Goal: Information Seeking & Learning: Learn about a topic

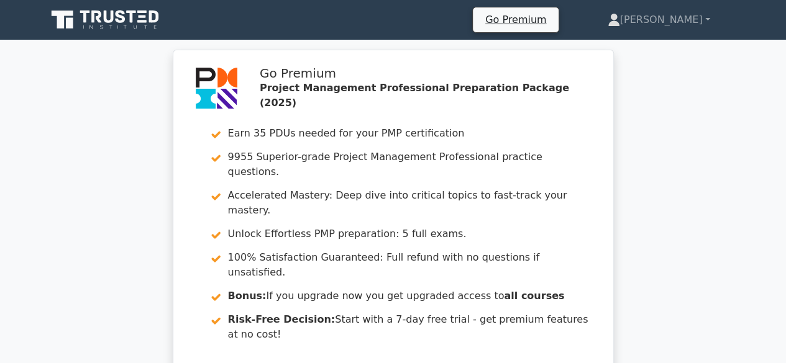
click at [118, 20] on icon at bounding box center [121, 16] width 10 height 13
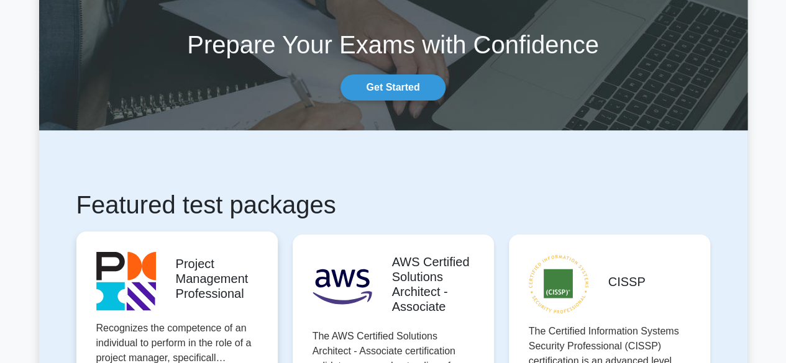
scroll to position [124, 0]
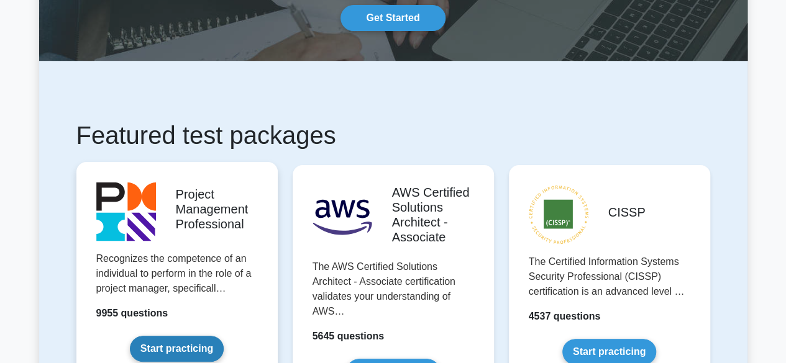
click at [186, 347] on link "Start practicing" at bounding box center [177, 349] width 94 height 26
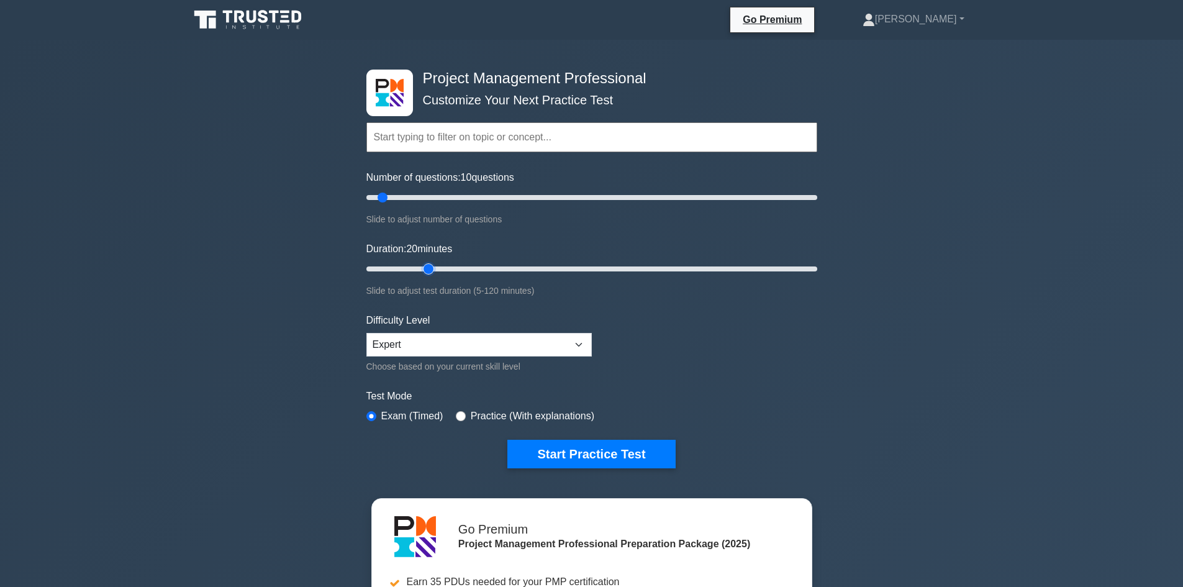
drag, startPoint x: 393, startPoint y: 265, endPoint x: 422, endPoint y: 266, distance: 28.6
type input "20"
click at [422, 266] on input "Duration: 20 minutes" at bounding box center [592, 269] width 451 height 15
drag, startPoint x: 381, startPoint y: 199, endPoint x: 427, endPoint y: 199, distance: 45.3
type input "30"
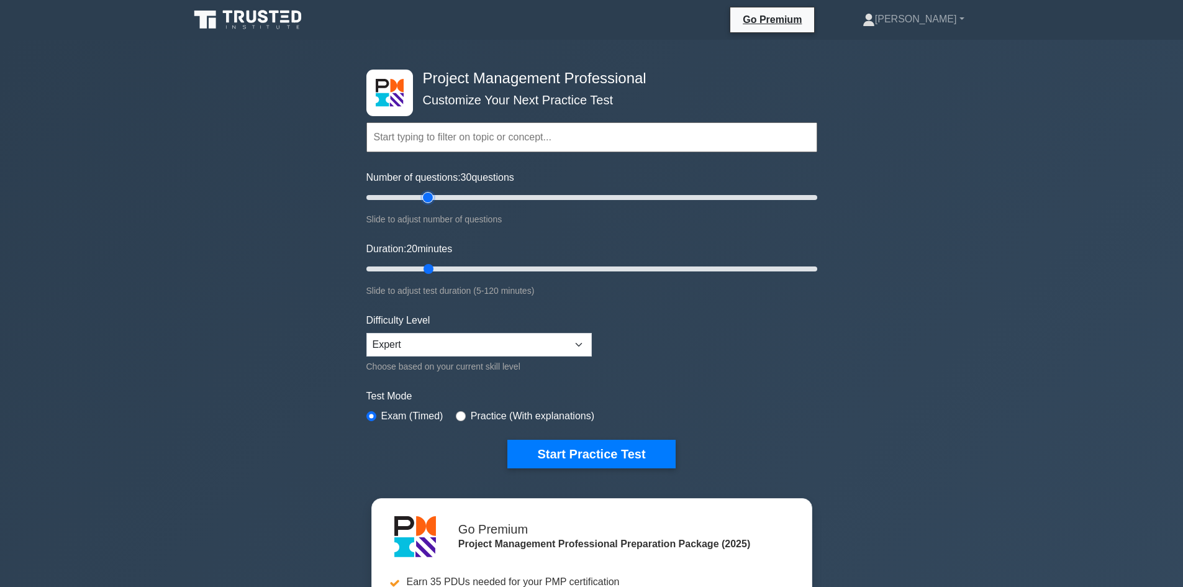
click at [427, 199] on input "Number of questions: 30 questions" at bounding box center [592, 197] width 451 height 15
drag, startPoint x: 427, startPoint y: 267, endPoint x: 461, endPoint y: 268, distance: 33.6
type input "30"
click at [461, 268] on input "Duration: 30 minutes" at bounding box center [592, 269] width 451 height 15
drag, startPoint x: 428, startPoint y: 195, endPoint x: 455, endPoint y: 191, distance: 27.0
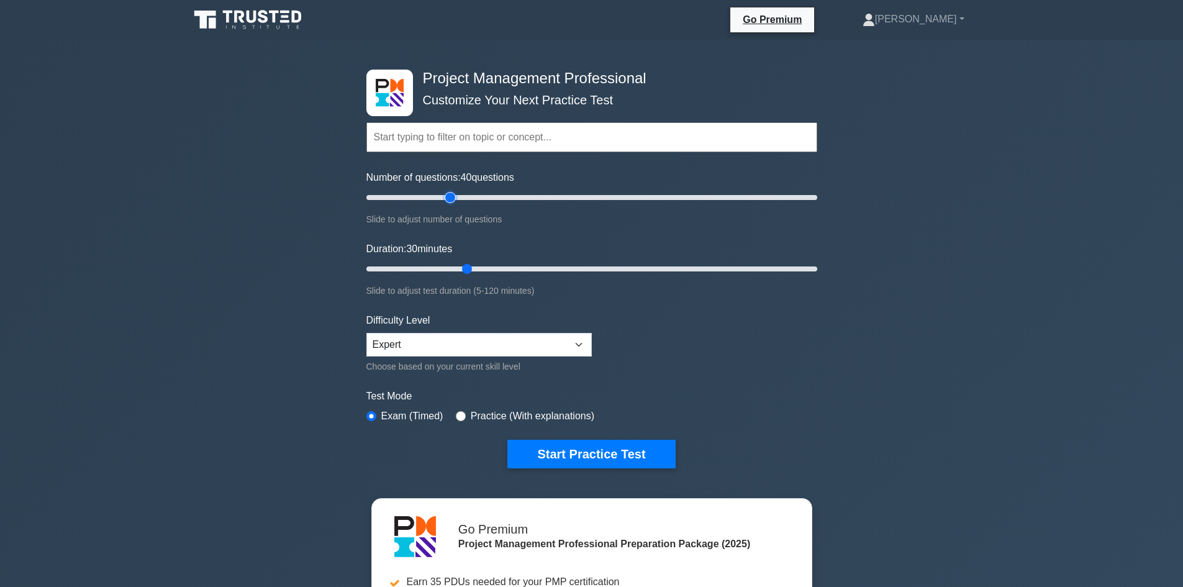
click at [455, 191] on input "Number of questions: 40 questions" at bounding box center [592, 197] width 451 height 15
drag, startPoint x: 439, startPoint y: 196, endPoint x: 409, endPoint y: 194, distance: 29.8
type input "20"
click at [409, 194] on input "Number of questions: 20 questions" at bounding box center [592, 197] width 451 height 15
drag, startPoint x: 465, startPoint y: 267, endPoint x: 437, endPoint y: 269, distance: 28.0
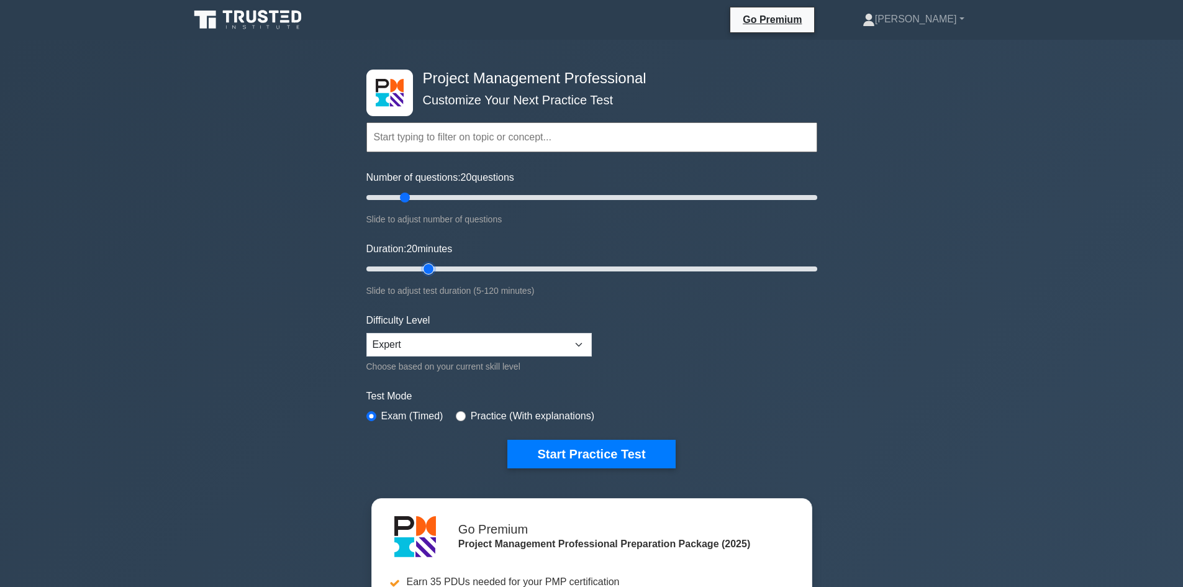
type input "20"
click at [437, 269] on input "Duration: 20 minutes" at bounding box center [592, 269] width 451 height 15
click at [444, 345] on select "Beginner Intermediate Expert" at bounding box center [479, 345] width 225 height 24
click at [367, 333] on select "Beginner Intermediate Expert" at bounding box center [479, 345] width 225 height 24
click at [551, 363] on button "Start Practice Test" at bounding box center [592, 454] width 168 height 29
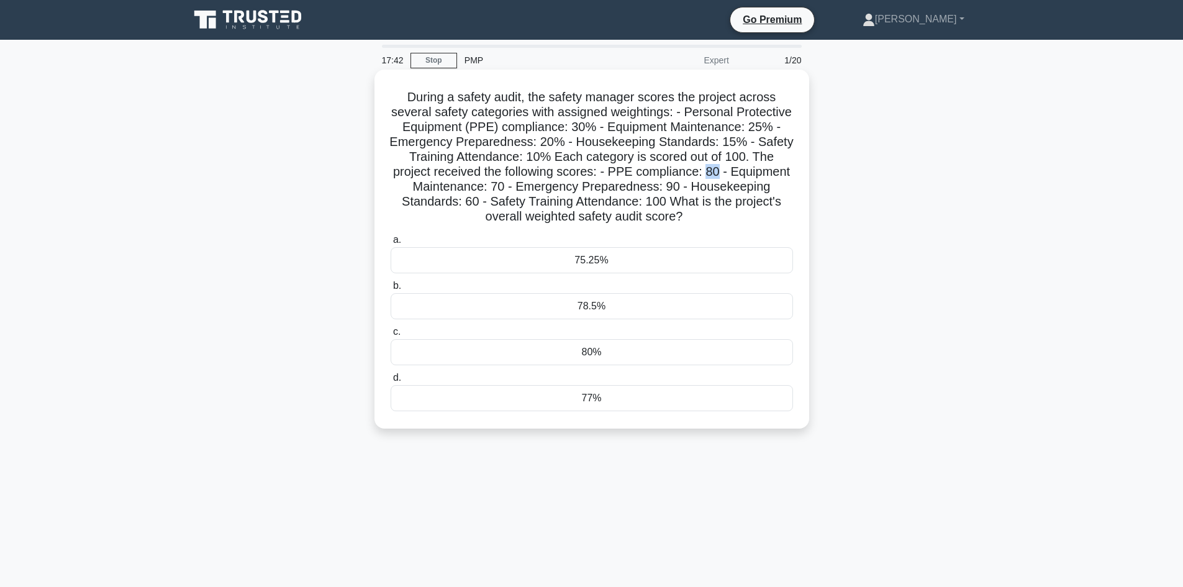
drag, startPoint x: 709, startPoint y: 173, endPoint x: 722, endPoint y: 173, distance: 13.0
click at [722, 173] on h5 "During a safety audit, the safety manager scores the project across several saf…" at bounding box center [591, 156] width 405 height 135
click at [671, 311] on div "78.5%" at bounding box center [592, 306] width 403 height 26
click at [391, 290] on input "b. 78.5%" at bounding box center [391, 286] width 0 height 8
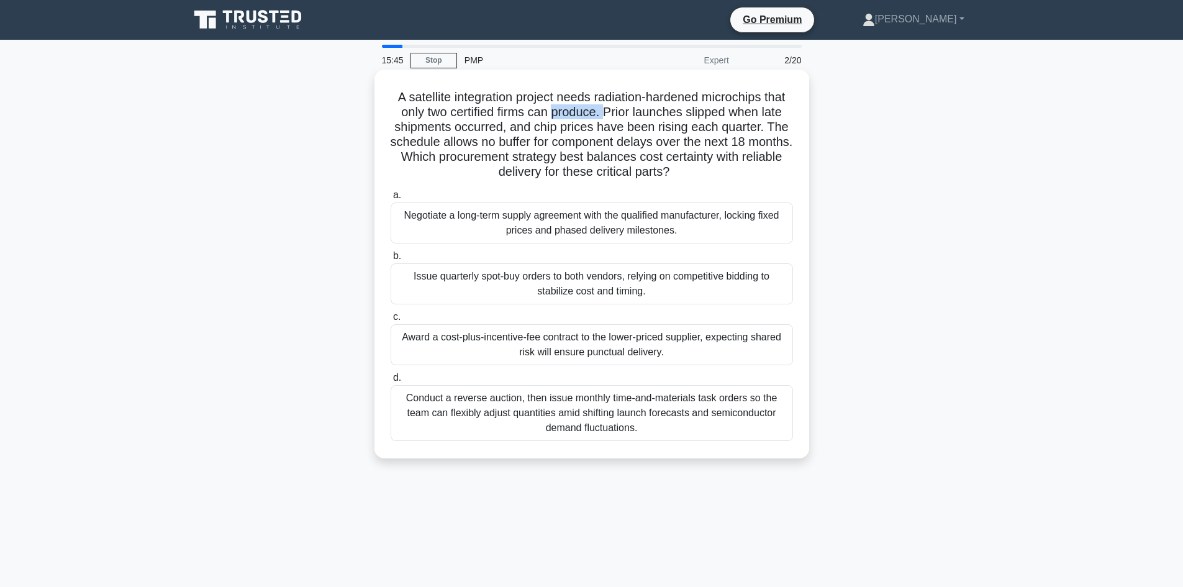
drag, startPoint x: 558, startPoint y: 109, endPoint x: 615, endPoint y: 108, distance: 57.2
click at [614, 108] on h5 "A satellite integration project needs radiation-hardened microchips that only t…" at bounding box center [591, 134] width 405 height 91
click at [615, 108] on h5 "A satellite integration project needs radiation-hardened microchips that only t…" at bounding box center [591, 134] width 405 height 91
drag, startPoint x: 499, startPoint y: 143, endPoint x: 588, endPoint y: 142, distance: 88.8
click at [587, 143] on h5 "A satellite integration project needs radiation-hardened microchips that only t…" at bounding box center [591, 134] width 405 height 91
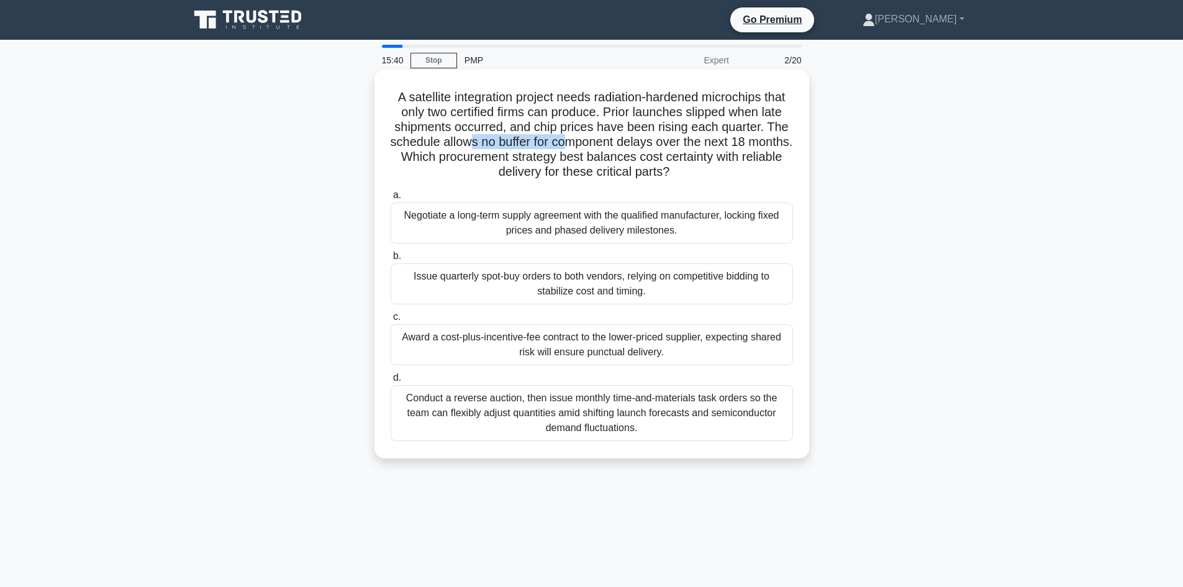
click at [588, 142] on h5 "A satellite integration project needs radiation-hardened microchips that only t…" at bounding box center [591, 134] width 405 height 91
click at [668, 142] on h5 "A satellite integration project needs radiation-hardened microchips that only t…" at bounding box center [591, 134] width 405 height 91
drag, startPoint x: 556, startPoint y: 160, endPoint x: 648, endPoint y: 155, distance: 92.1
click at [648, 155] on h5 "A satellite integration project needs radiation-hardened microchips that only t…" at bounding box center [591, 134] width 405 height 91
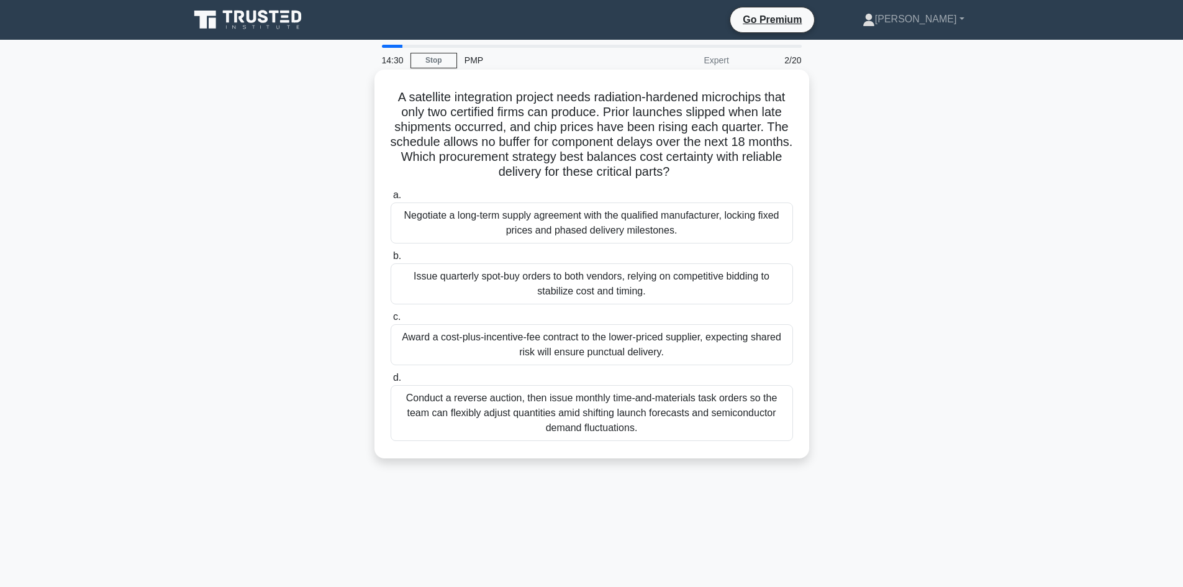
click at [499, 348] on div "Award a cost-plus-incentive-fee contract to the lower-priced supplier, expectin…" at bounding box center [592, 344] width 403 height 41
click at [391, 321] on input "c. Award a cost-plus-incentive-fee contract to the lower-priced supplier, expec…" at bounding box center [391, 317] width 0 height 8
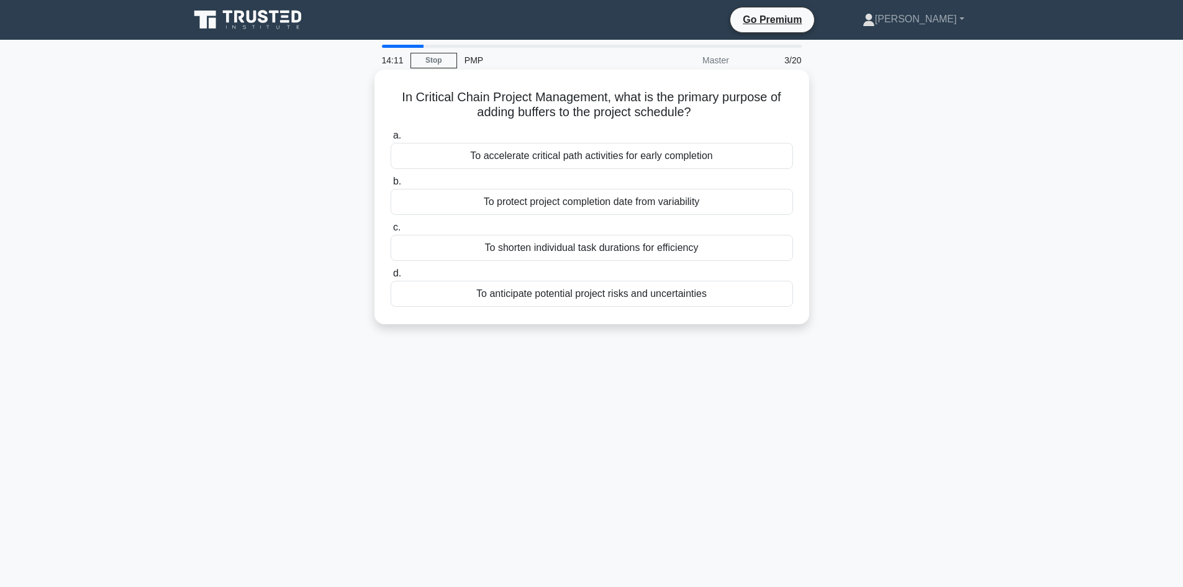
click at [585, 298] on div "To anticipate potential project risks and uncertainties" at bounding box center [592, 294] width 403 height 26
click at [391, 278] on input "d. To anticipate potential project risks and uncertainties" at bounding box center [391, 274] width 0 height 8
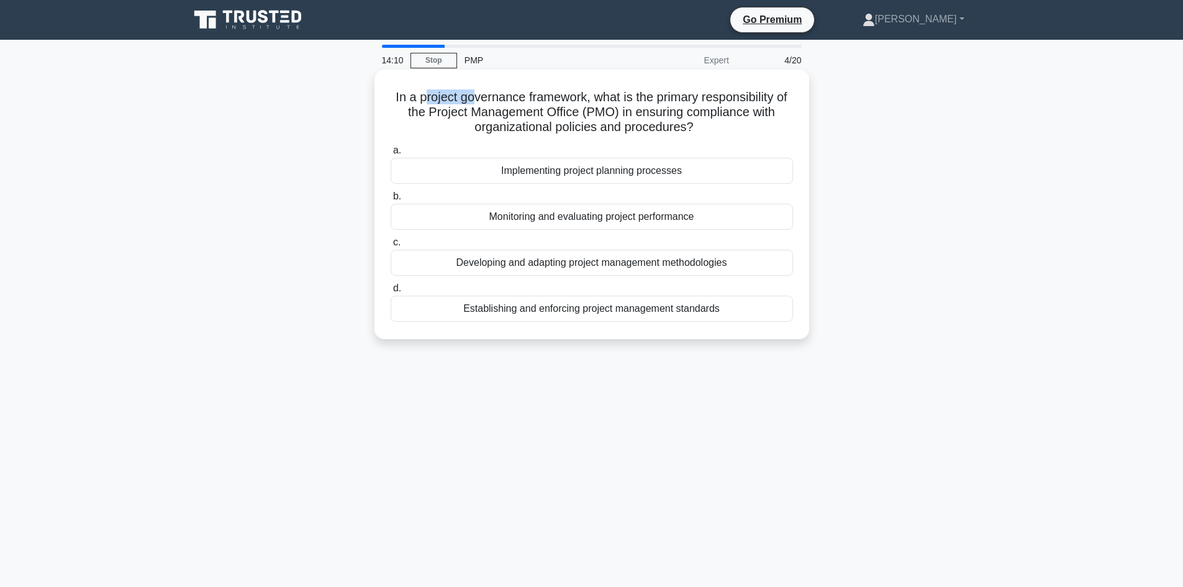
drag, startPoint x: 424, startPoint y: 98, endPoint x: 494, endPoint y: 96, distance: 69.6
click at [488, 96] on h5 "In a project governance framework, what is the primary responsibility of the Pr…" at bounding box center [591, 112] width 405 height 46
click at [494, 96] on h5 "In a project governance framework, what is the primary responsibility of the Pr…" at bounding box center [591, 112] width 405 height 46
drag, startPoint x: 552, startPoint y: 96, endPoint x: 622, endPoint y: 96, distance: 70.8
click at [622, 96] on h5 "In a project governance framework, what is the primary responsibility of the Pr…" at bounding box center [591, 112] width 405 height 46
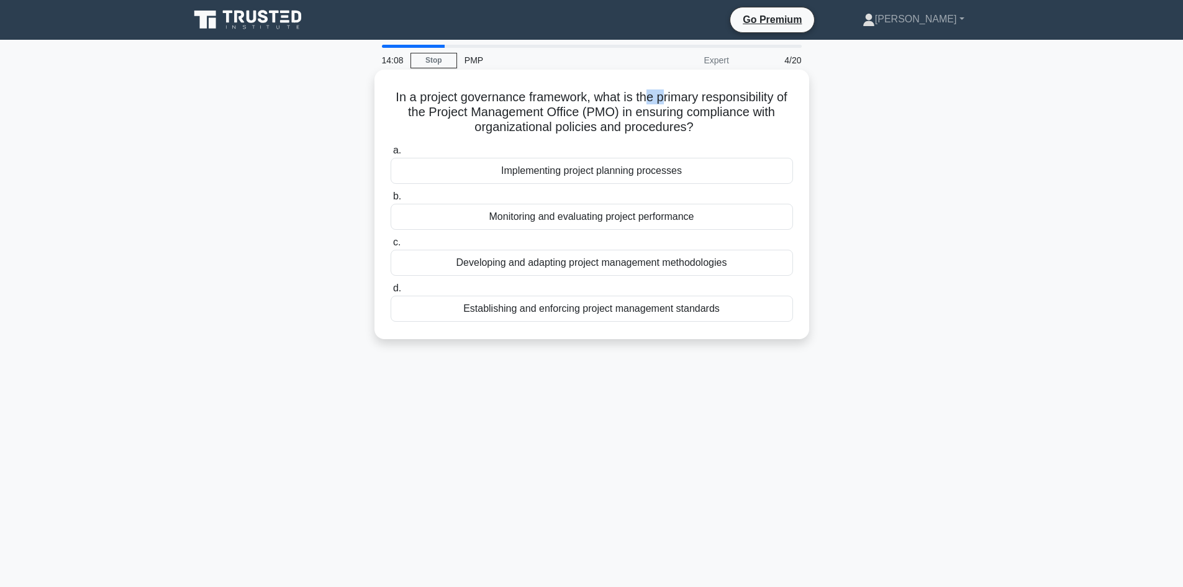
click at [673, 98] on h5 "In a project governance framework, what is the primary responsibility of the Pr…" at bounding box center [591, 112] width 405 height 46
drag, startPoint x: 440, startPoint y: 119, endPoint x: 573, endPoint y: 119, distance: 132.9
click at [572, 119] on h5 "In a project governance framework, what is the primary responsibility of the Pr…" at bounding box center [591, 112] width 405 height 46
click at [574, 119] on h5 "In a project governance framework, what is the primary responsibility of the Pr…" at bounding box center [591, 112] width 405 height 46
click at [501, 262] on div "Developing and adapting project management methodologies" at bounding box center [592, 263] width 403 height 26
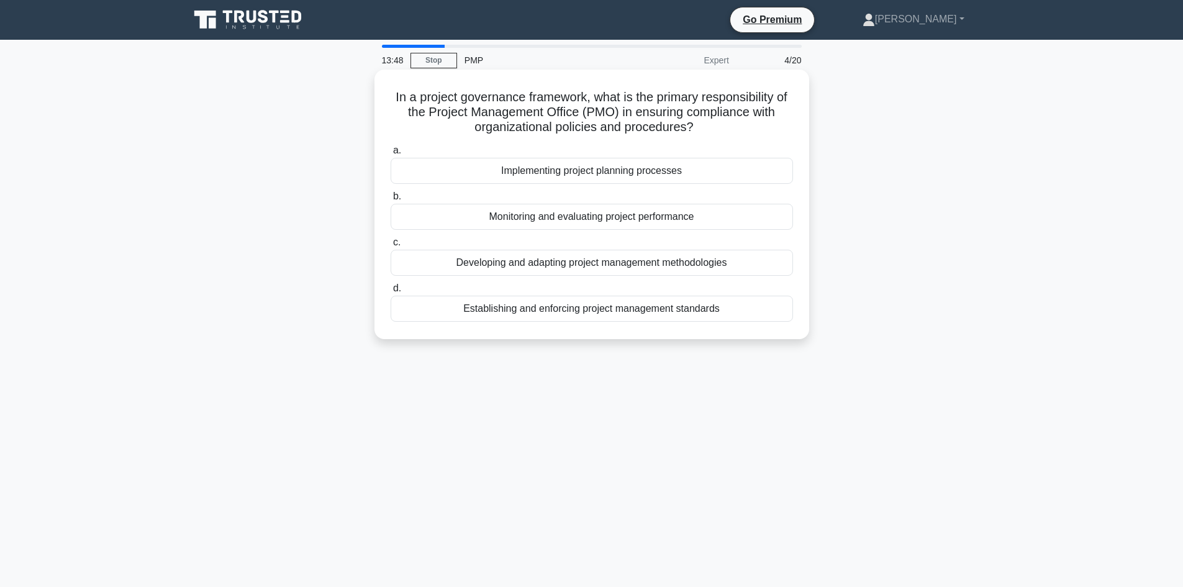
click at [391, 247] on input "c. Developing and adapting project management methodologies" at bounding box center [391, 243] width 0 height 8
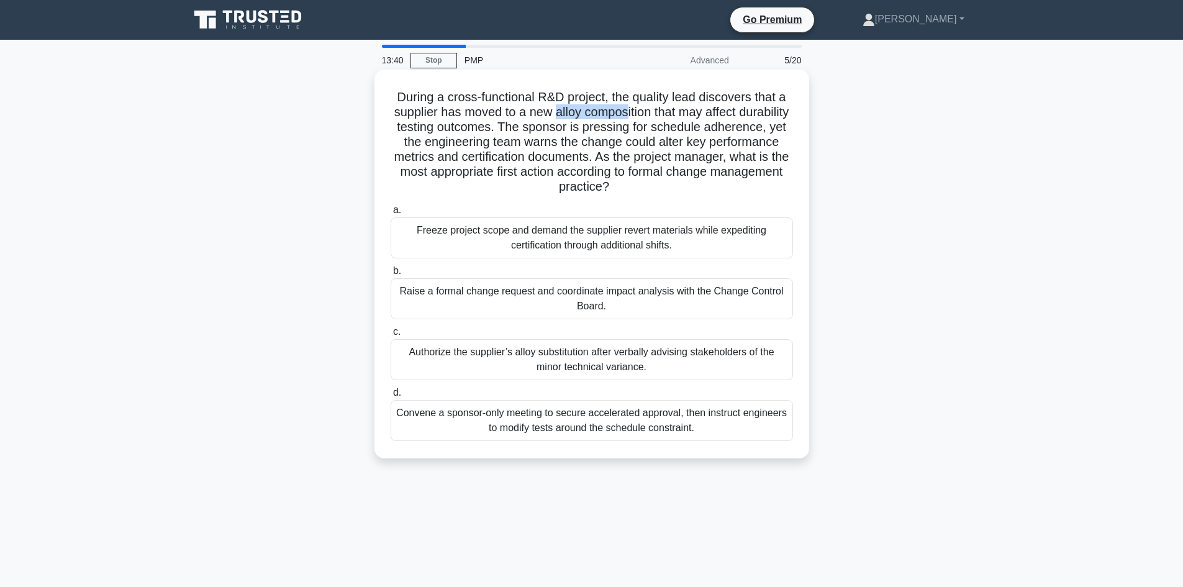
drag, startPoint x: 580, startPoint y: 111, endPoint x: 655, endPoint y: 110, distance: 74.6
click at [655, 110] on h5 "During a cross-functional R&D project, the quality lead discovers that a suppli…" at bounding box center [591, 142] width 405 height 106
drag, startPoint x: 438, startPoint y: 130, endPoint x: 534, endPoint y: 129, distance: 96.3
click at [534, 129] on h5 "During a cross-functional R&D project, the quality lead discovers that a suppli…" at bounding box center [591, 142] width 405 height 106
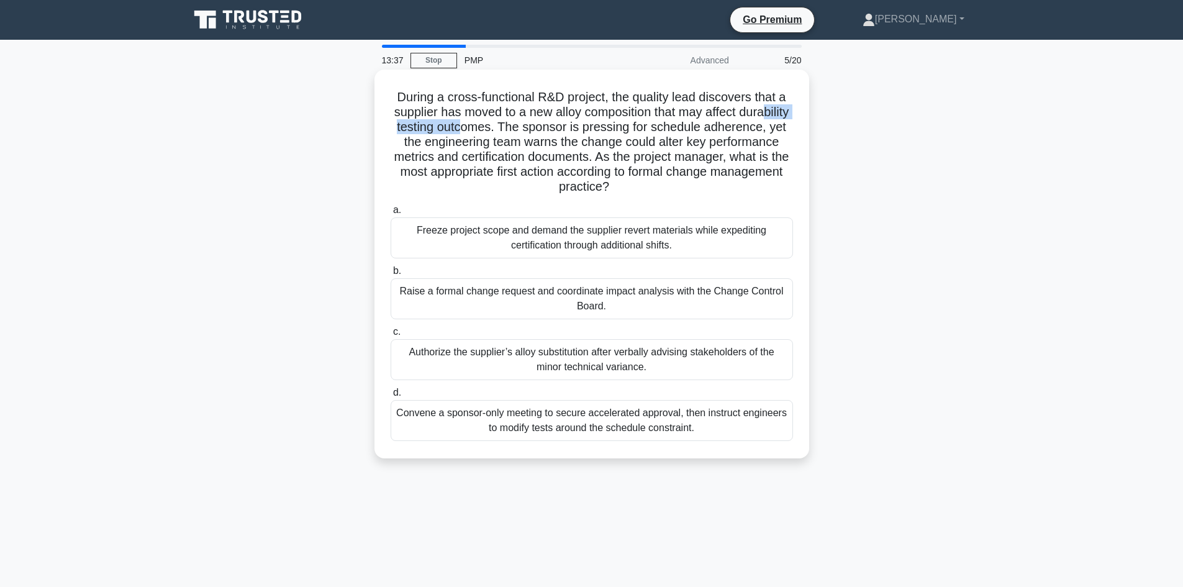
click at [534, 129] on h5 "During a cross-functional R&D project, the quality lead discovers that a suppli…" at bounding box center [591, 142] width 405 height 106
click at [593, 129] on h5 "During a cross-functional R&D project, the quality lead discovers that a suppli…" at bounding box center [591, 142] width 405 height 106
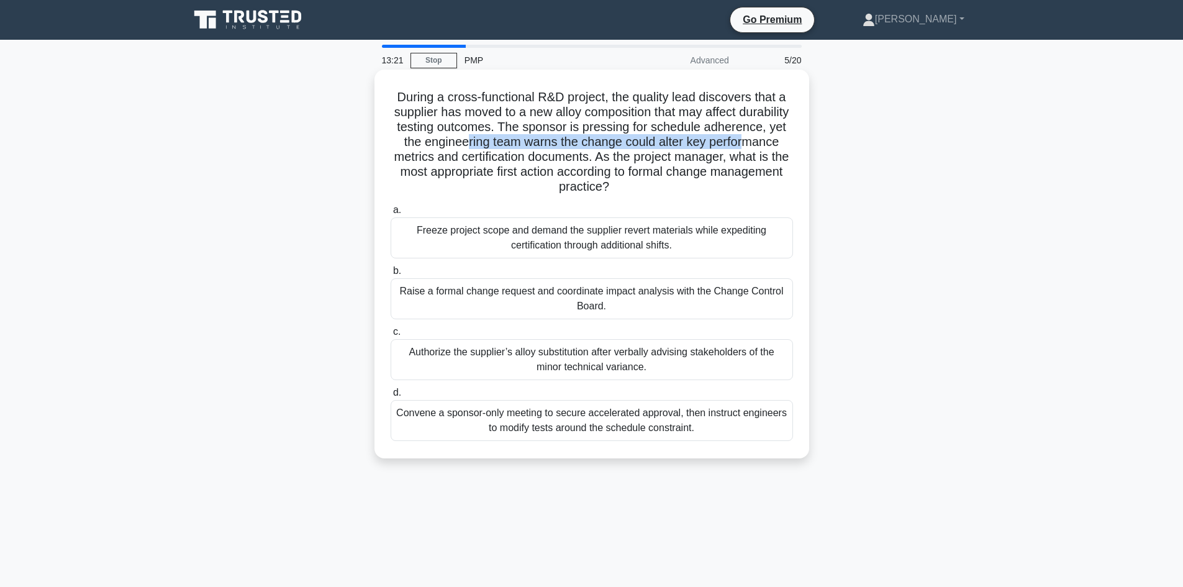
drag, startPoint x: 447, startPoint y: 150, endPoint x: 553, endPoint y: 148, distance: 106.2
click at [553, 148] on h5 "During a cross-functional R&D project, the quality lead discovers that a suppli…" at bounding box center [591, 142] width 405 height 106
click at [586, 301] on div "Raise a formal change request and coordinate impact analysis with the Change Co…" at bounding box center [592, 298] width 403 height 41
click at [391, 275] on input "b. Raise a formal change request and coordinate impact analysis with the Change…" at bounding box center [391, 271] width 0 height 8
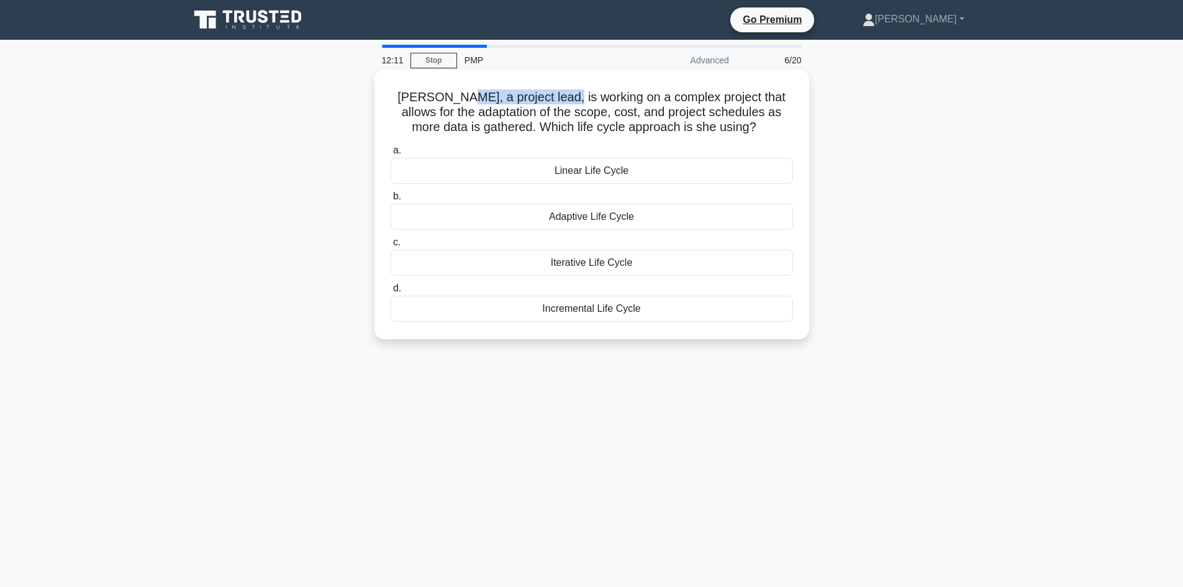
drag, startPoint x: 474, startPoint y: 99, endPoint x: 558, endPoint y: 99, distance: 83.9
click at [558, 99] on h5 "Sarah, a project lead, is working on a complex project that allows for the adap…" at bounding box center [591, 112] width 405 height 46
click at [590, 217] on div "Adaptive Life Cycle" at bounding box center [592, 217] width 403 height 26
click at [391, 201] on input "b. Adaptive Life Cycle" at bounding box center [391, 197] width 0 height 8
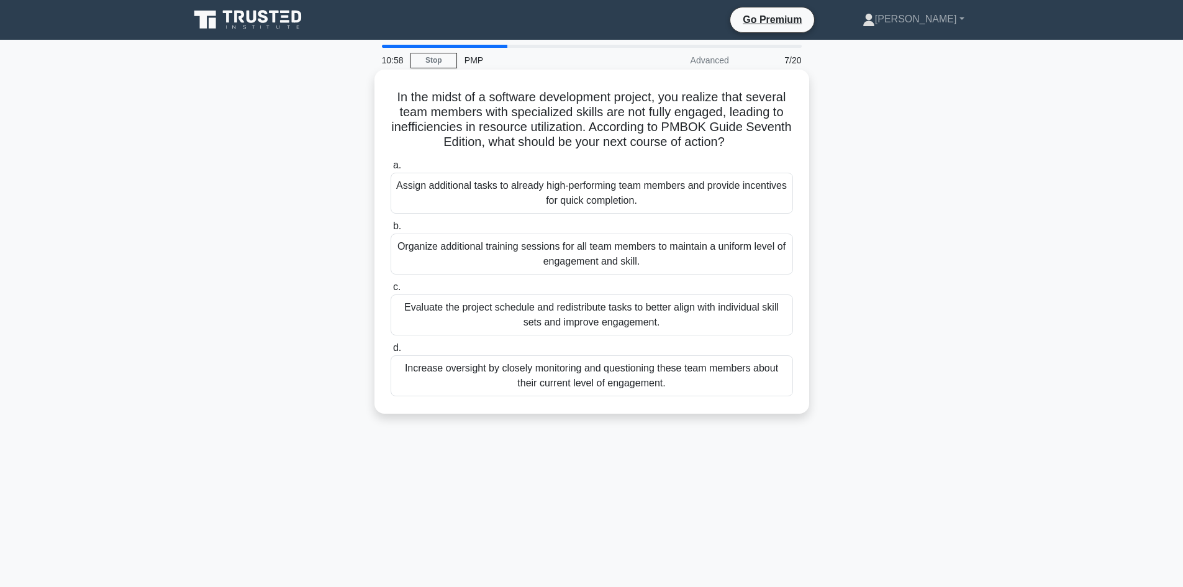
click at [564, 312] on div "Evaluate the project schedule and redistribute tasks to better align with indiv…" at bounding box center [592, 314] width 403 height 41
click at [391, 291] on input "c. Evaluate the project schedule and redistribute tasks to better align with in…" at bounding box center [391, 287] width 0 height 8
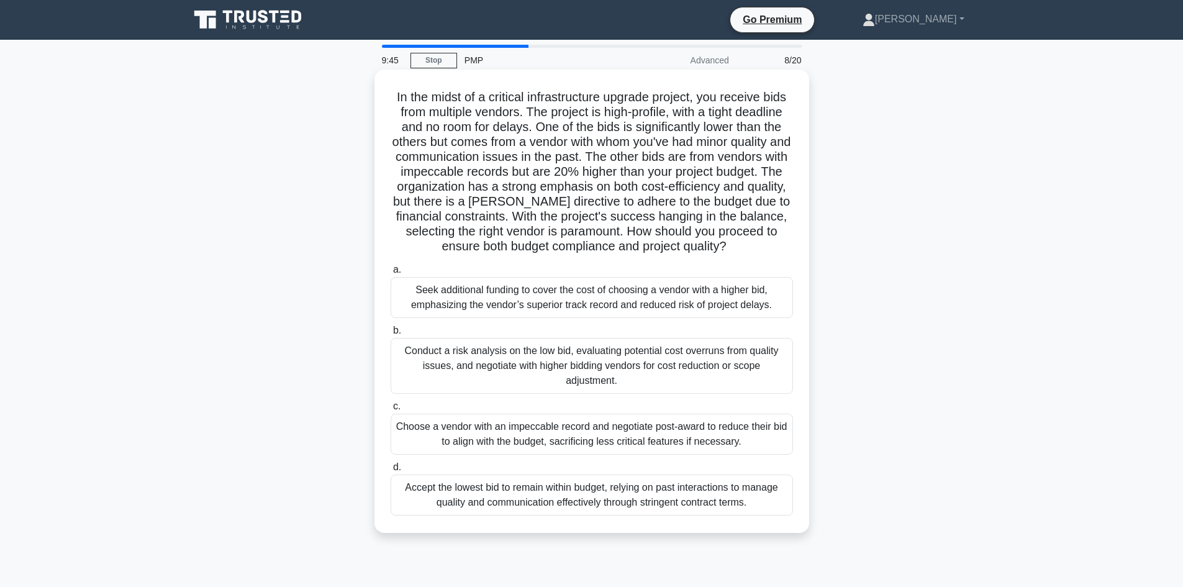
click at [640, 185] on h5 "In the midst of a critical infrastructure upgrade project, you receive bids fro…" at bounding box center [591, 171] width 405 height 165
drag, startPoint x: 553, startPoint y: 143, endPoint x: 629, endPoint y: 143, distance: 76.4
click at [629, 143] on h5 "In the midst of a critical infrastructure upgrade project, you receive bids fro…" at bounding box center [591, 171] width 405 height 165
click at [726, 143] on h5 "In the midst of a critical infrastructure upgrade project, you receive bids fro…" at bounding box center [591, 171] width 405 height 165
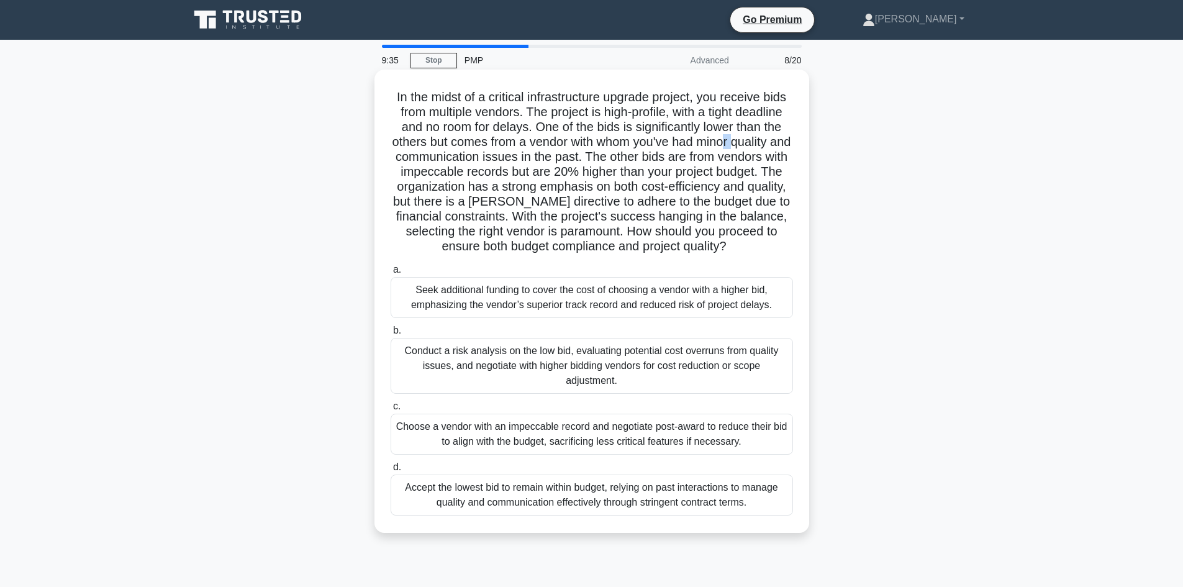
click at [749, 143] on h5 "In the midst of a critical infrastructure upgrade project, you receive bids fro…" at bounding box center [591, 171] width 405 height 165
click at [685, 150] on h5 "In the midst of a critical infrastructure upgrade project, you receive bids fro…" at bounding box center [591, 171] width 405 height 165
click at [460, 236] on h5 "In the midst of a critical infrastructure upgrade project, you receive bids fro…" at bounding box center [591, 171] width 405 height 165
click at [521, 496] on div "Accept the lowest bid to remain within budget, relying on past interactions to …" at bounding box center [592, 495] width 403 height 41
click at [391, 471] on input "d. Accept the lowest bid to remain within budget, relying on past interactions …" at bounding box center [391, 467] width 0 height 8
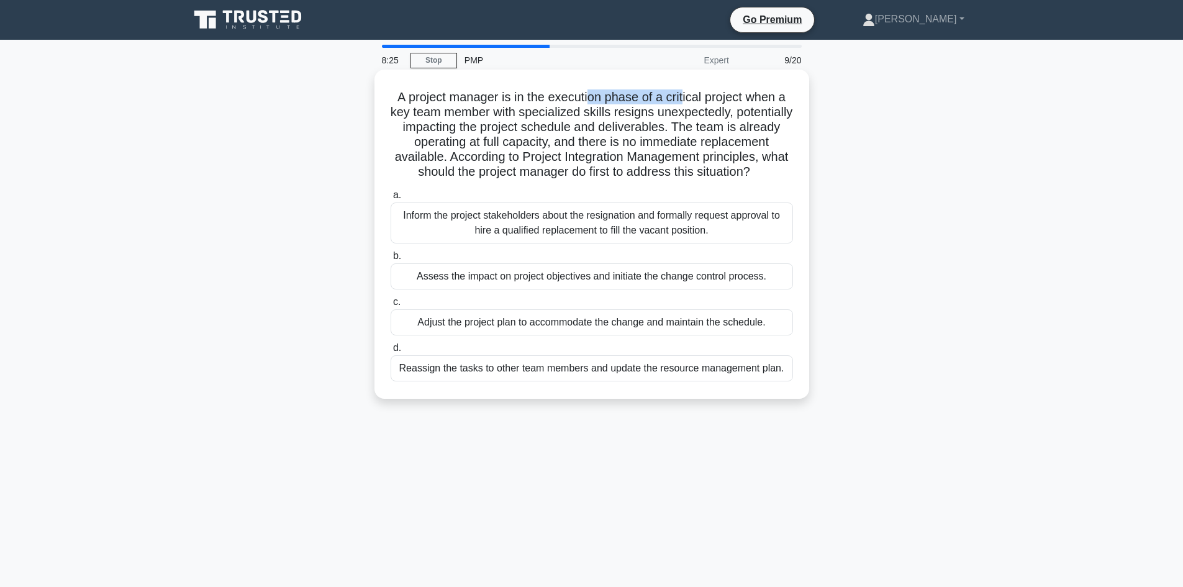
drag, startPoint x: 592, startPoint y: 94, endPoint x: 700, endPoint y: 94, distance: 108.1
click at [698, 94] on h5 "A project manager is in the execution phase of a critical project when a key te…" at bounding box center [591, 134] width 405 height 91
click at [701, 94] on h5 "A project manager is in the execution phase of a critical project when a key te…" at bounding box center [591, 134] width 405 height 91
drag, startPoint x: 460, startPoint y: 114, endPoint x: 524, endPoint y: 114, distance: 64.6
click at [524, 114] on h5 "A project manager is in the execution phase of a critical project when a key te…" at bounding box center [591, 134] width 405 height 91
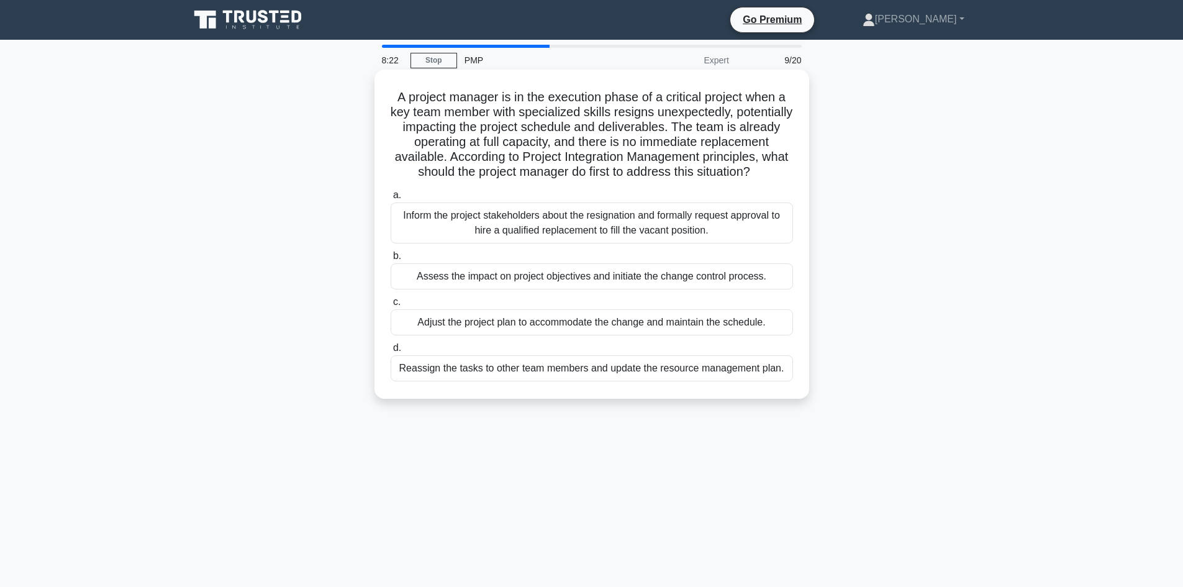
click at [594, 113] on h5 "A project manager is in the execution phase of a critical project when a key te…" at bounding box center [591, 134] width 405 height 91
drag, startPoint x: 397, startPoint y: 130, endPoint x: 780, endPoint y: 129, distance: 382.7
click at [780, 129] on h5 "A project manager is in the execution phase of a critical project when a key te…" at bounding box center [591, 134] width 405 height 91
drag, startPoint x: 503, startPoint y: 139, endPoint x: 630, endPoint y: 139, distance: 126.7
click at [630, 139] on h5 "A project manager is in the execution phase of a critical project when a key te…" at bounding box center [591, 134] width 405 height 91
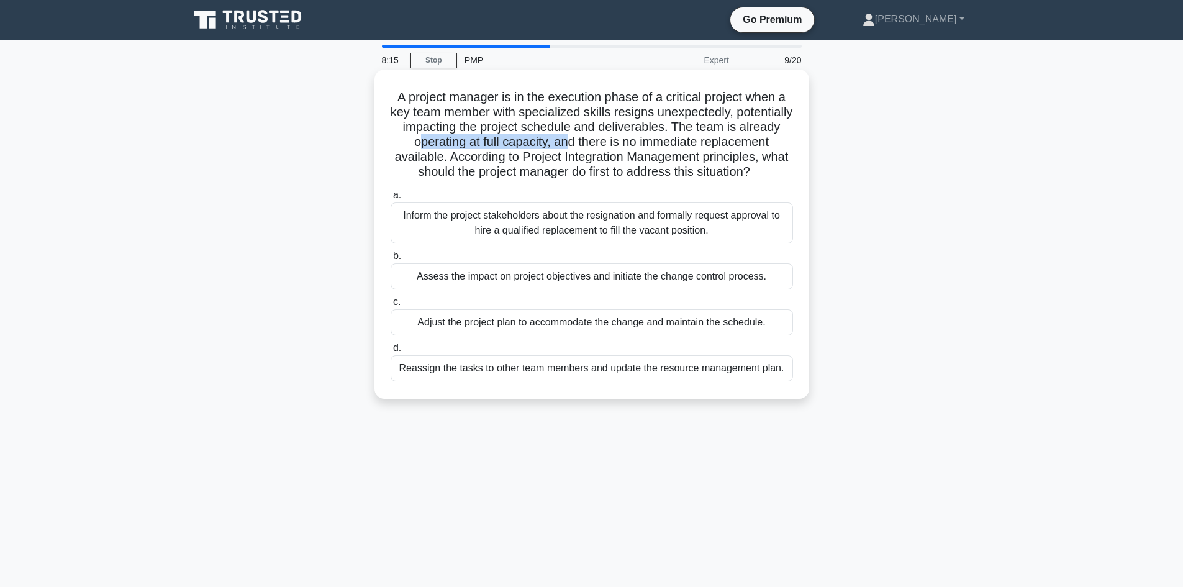
click at [630, 139] on h5 "A project manager is in the execution phase of a critical project when a key te…" at bounding box center [591, 134] width 405 height 91
drag, startPoint x: 477, startPoint y: 155, endPoint x: 676, endPoint y: 154, distance: 198.8
click at [676, 154] on h5 "A project manager is in the execution phase of a critical project when a key te…" at bounding box center [591, 134] width 405 height 91
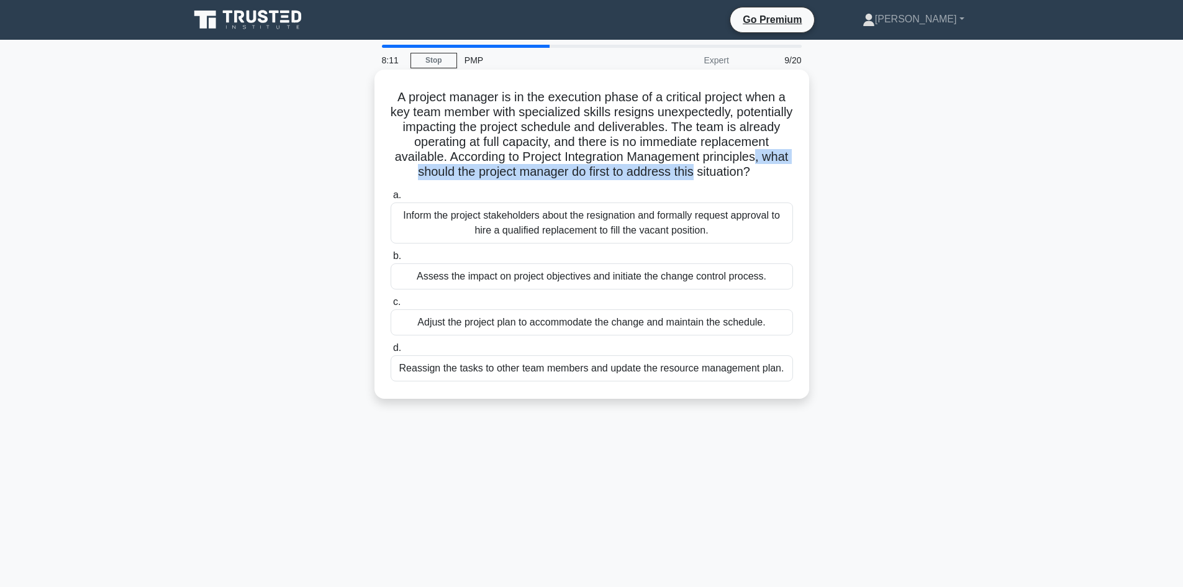
drag, startPoint x: 457, startPoint y: 173, endPoint x: 784, endPoint y: 175, distance: 326.8
click at [784, 175] on h5 "A project manager is in the execution phase of a critical project when a key te…" at bounding box center [591, 134] width 405 height 91
click at [573, 180] on h5 "A project manager is in the execution phase of a critical project when a key te…" at bounding box center [591, 134] width 405 height 91
click at [571, 241] on div "Inform the project stakeholders about the resignation and formally request appr…" at bounding box center [592, 223] width 403 height 41
click at [391, 199] on input "a. Inform the project stakeholders about the resignation and formally request a…" at bounding box center [391, 195] width 0 height 8
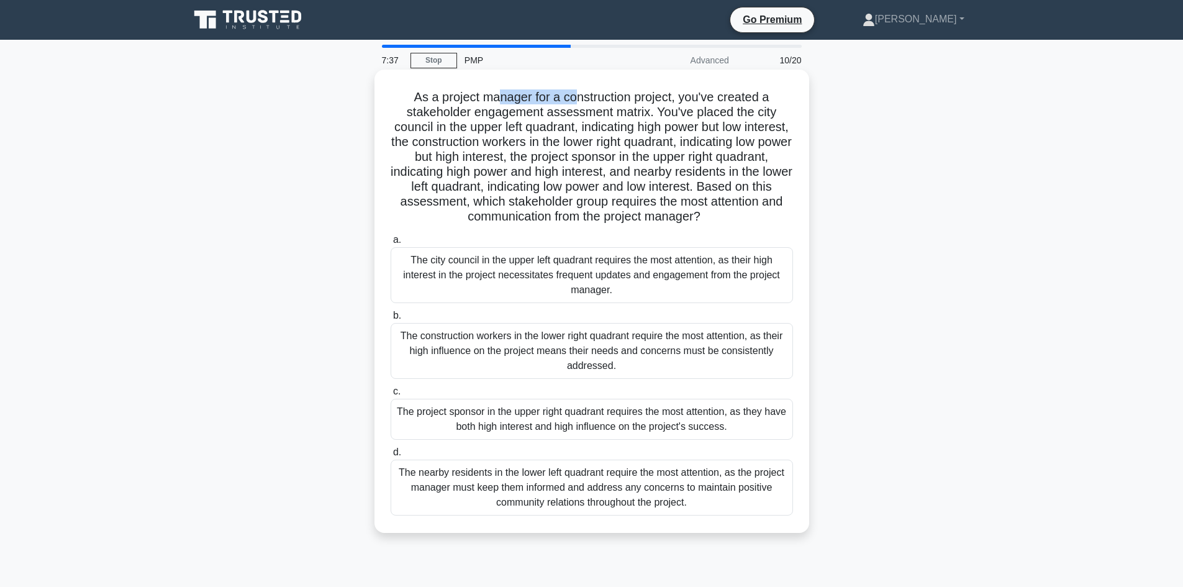
drag, startPoint x: 497, startPoint y: 100, endPoint x: 583, endPoint y: 99, distance: 85.7
click at [583, 99] on h5 "As a project manager for a construction project, you've created a stakeholder e…" at bounding box center [591, 156] width 405 height 135
drag, startPoint x: 454, startPoint y: 128, endPoint x: 610, endPoint y: 127, distance: 155.9
click at [610, 127] on h5 "As a project manager for a construction project, you've created a stakeholder e…" at bounding box center [591, 156] width 405 height 135
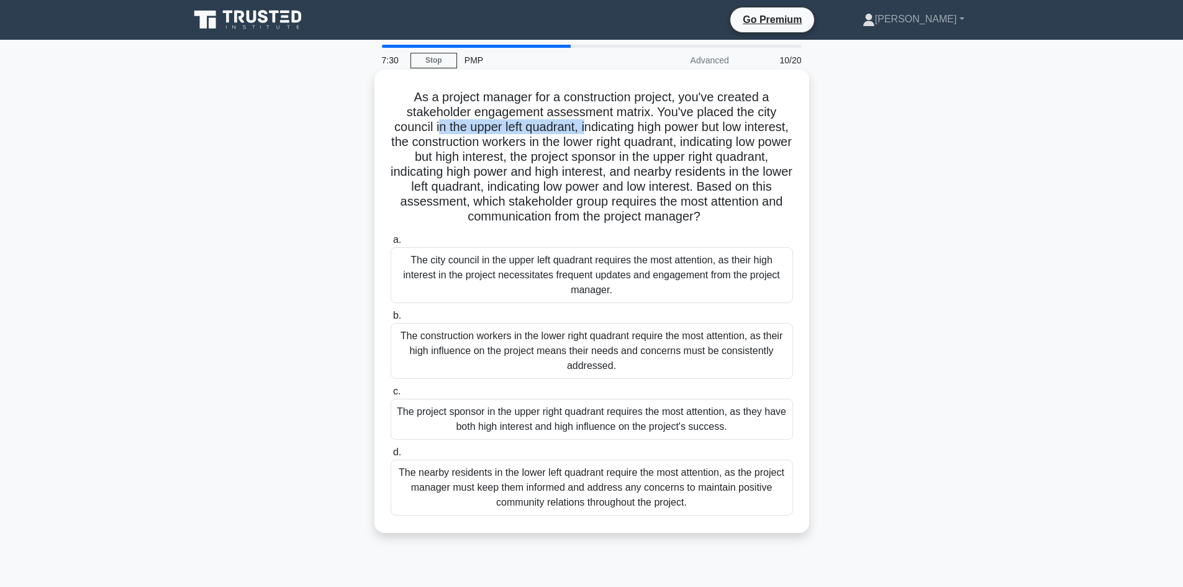
click at [610, 127] on h5 "As a project manager for a construction project, you've created a stakeholder e…" at bounding box center [591, 156] width 405 height 135
drag, startPoint x: 430, startPoint y: 145, endPoint x: 456, endPoint y: 144, distance: 26.1
click at [456, 144] on h5 "As a project manager for a construction project, you've created a stakeholder e…" at bounding box center [591, 156] width 405 height 135
drag, startPoint x: 511, startPoint y: 145, endPoint x: 704, endPoint y: 148, distance: 193.2
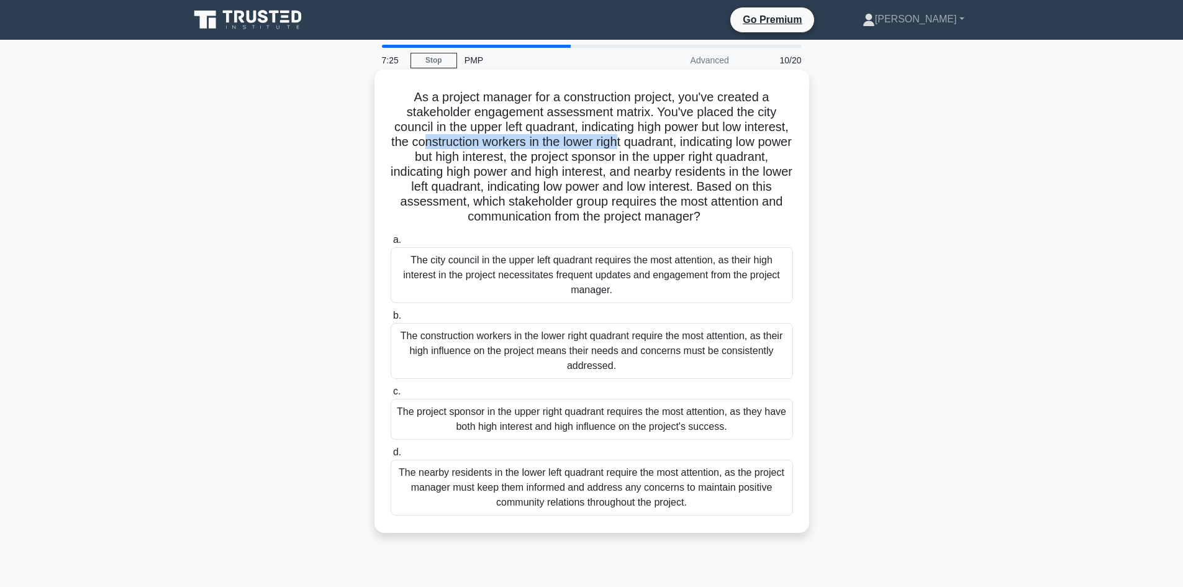
click at [704, 148] on h5 "As a project manager for a construction project, you've created a stakeholder e…" at bounding box center [591, 156] width 405 height 135
drag, startPoint x: 434, startPoint y: 163, endPoint x: 591, endPoint y: 163, distance: 157.2
click at [590, 163] on h5 "As a project manager for a construction project, you've created a stakeholder e…" at bounding box center [591, 156] width 405 height 135
click at [592, 162] on h5 "As a project manager for a construction project, you've created a stakeholder e…" at bounding box center [591, 156] width 405 height 135
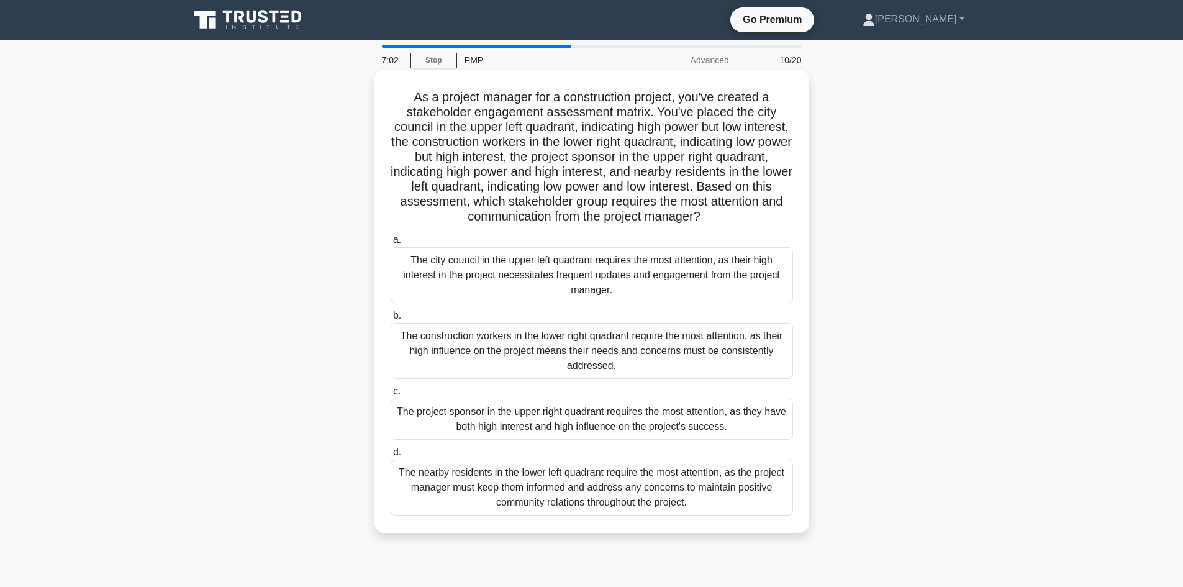
click at [478, 418] on div "The project sponsor in the upper right quadrant requires the most attention, as…" at bounding box center [592, 419] width 403 height 41
click at [391, 396] on input "c. The project sponsor in the upper right quadrant requires the most attention,…" at bounding box center [391, 392] width 0 height 8
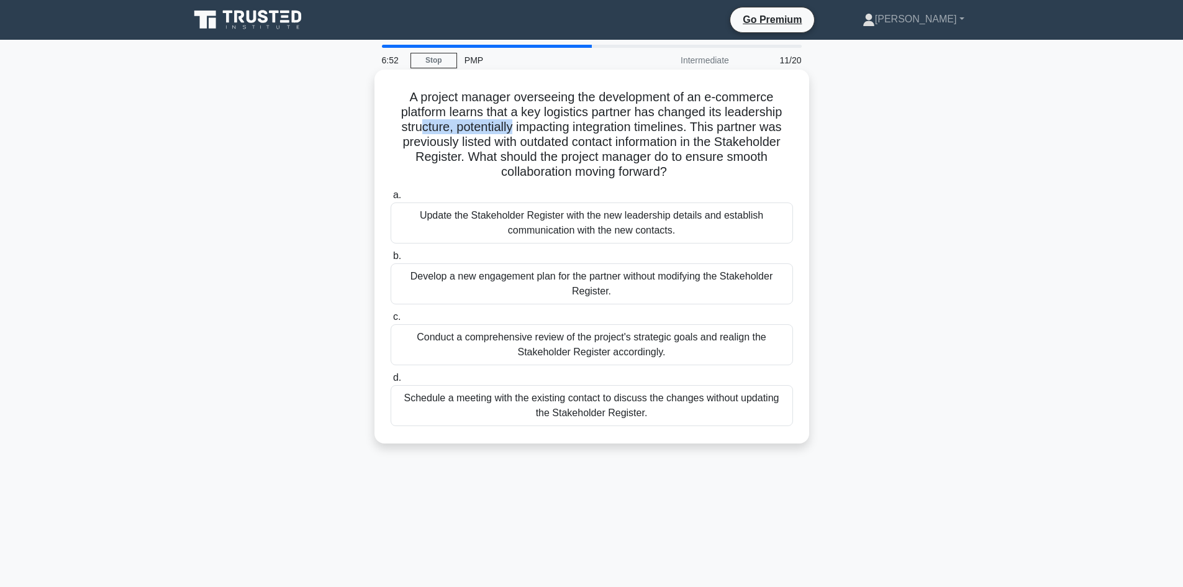
drag, startPoint x: 413, startPoint y: 129, endPoint x: 511, endPoint y: 129, distance: 97.5
click at [511, 129] on h5 "A project manager overseeing the development of an e-commerce platform learns t…" at bounding box center [591, 134] width 405 height 91
drag, startPoint x: 494, startPoint y: 148, endPoint x: 599, endPoint y: 148, distance: 105.0
click at [598, 148] on h5 "A project manager overseeing the development of an e-commerce platform learns t…" at bounding box center [591, 134] width 405 height 91
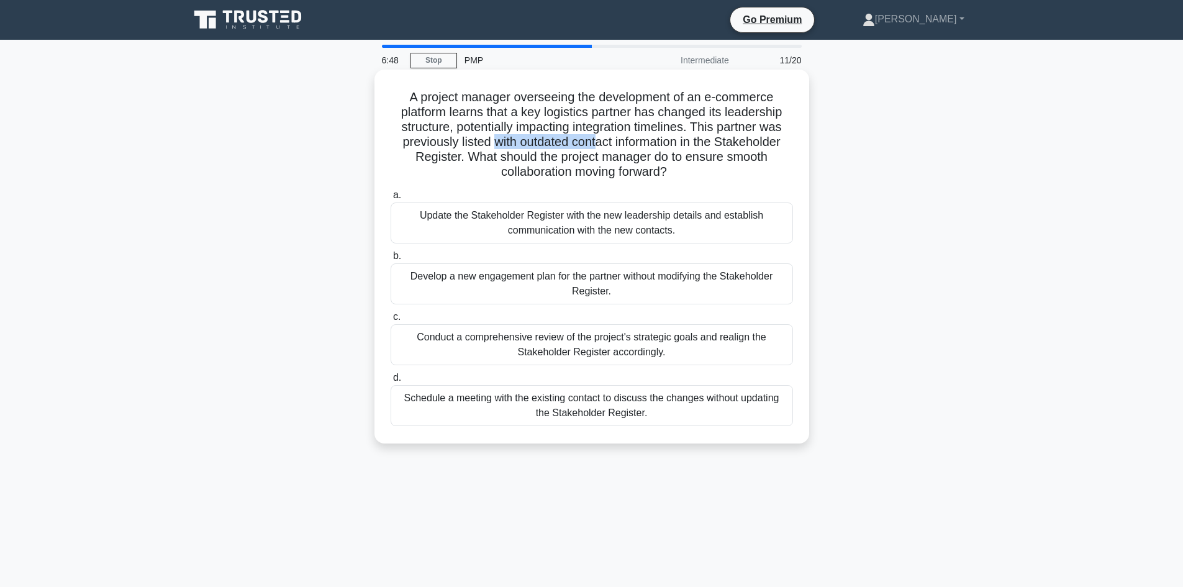
click at [599, 148] on h5 "A project manager overseeing the development of an e-commerce platform learns t…" at bounding box center [591, 134] width 405 height 91
click at [506, 223] on div "Update the Stakeholder Register with the new leadership details and establish c…" at bounding box center [592, 223] width 403 height 41
click at [391, 199] on input "a. Update the Stakeholder Register with the new leadership details and establis…" at bounding box center [391, 195] width 0 height 8
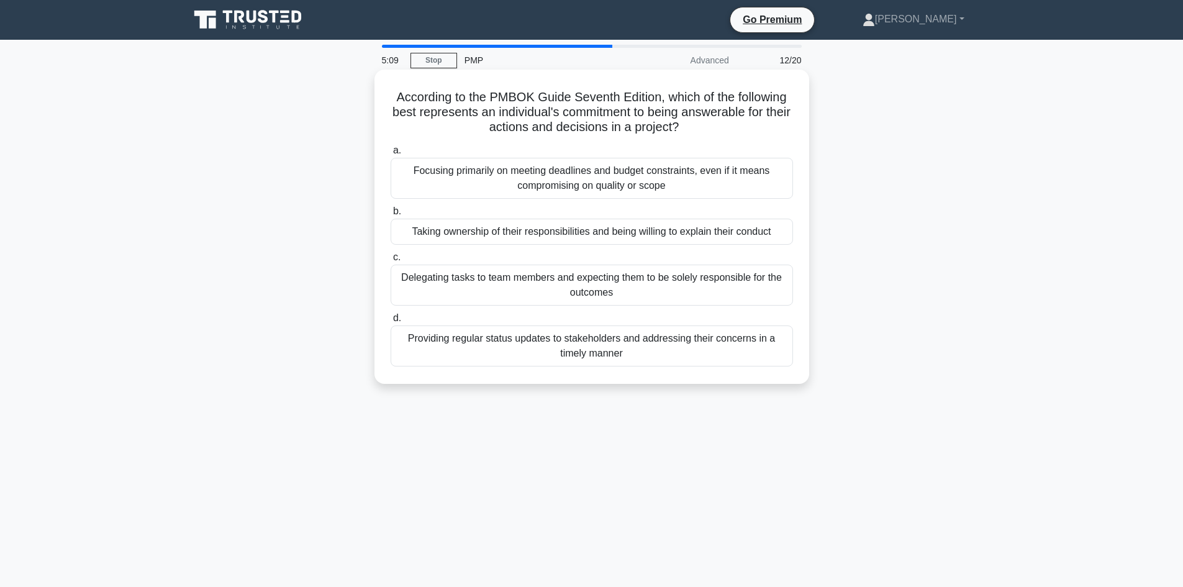
click at [707, 237] on div "Taking ownership of their responsibilities and being willing to explain their c…" at bounding box center [592, 232] width 403 height 26
click at [391, 216] on input "b. Taking ownership of their responsibilities and being willing to explain thei…" at bounding box center [391, 211] width 0 height 8
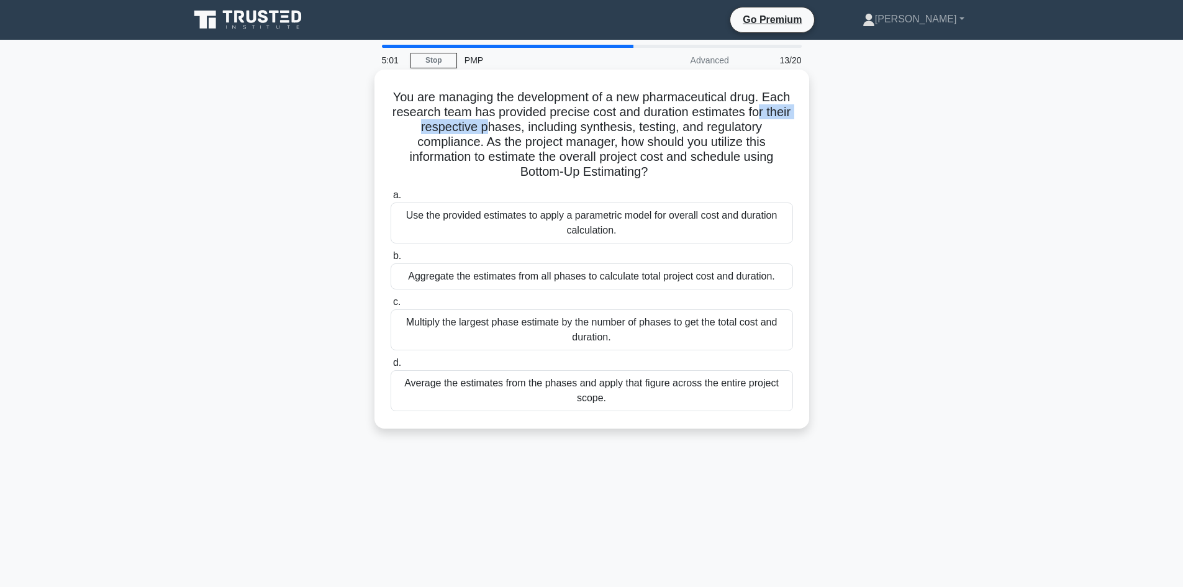
drag, startPoint x: 404, startPoint y: 128, endPoint x: 513, endPoint y: 127, distance: 108.7
click at [513, 127] on h5 "You are managing the development of a new pharmaceutical drug. Each research te…" at bounding box center [591, 134] width 405 height 91
drag, startPoint x: 526, startPoint y: 160, endPoint x: 572, endPoint y: 160, distance: 46.0
click at [572, 160] on h5 "You are managing the development of a new pharmaceutical drug. Each research te…" at bounding box center [591, 134] width 405 height 91
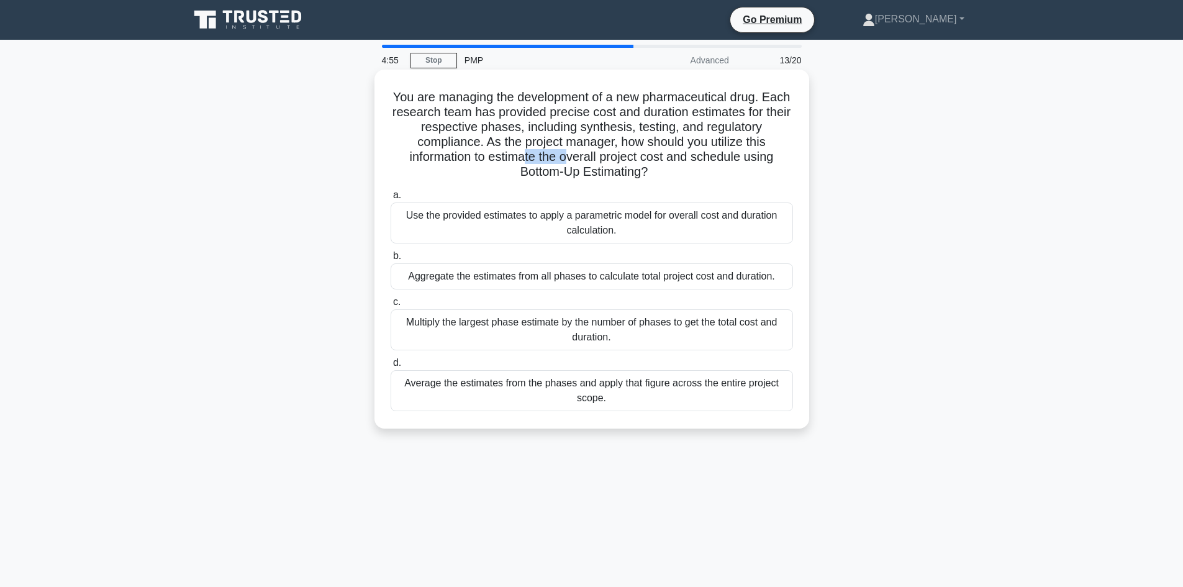
click at [572, 160] on h5 "You are managing the development of a new pharmaceutical drug. Each research te…" at bounding box center [591, 134] width 405 height 91
click at [556, 280] on div "Aggregate the estimates from all phases to calculate total project cost and dur…" at bounding box center [592, 276] width 403 height 26
click at [391, 260] on input "b. Aggregate the estimates from all phases to calculate total project cost and …" at bounding box center [391, 256] width 0 height 8
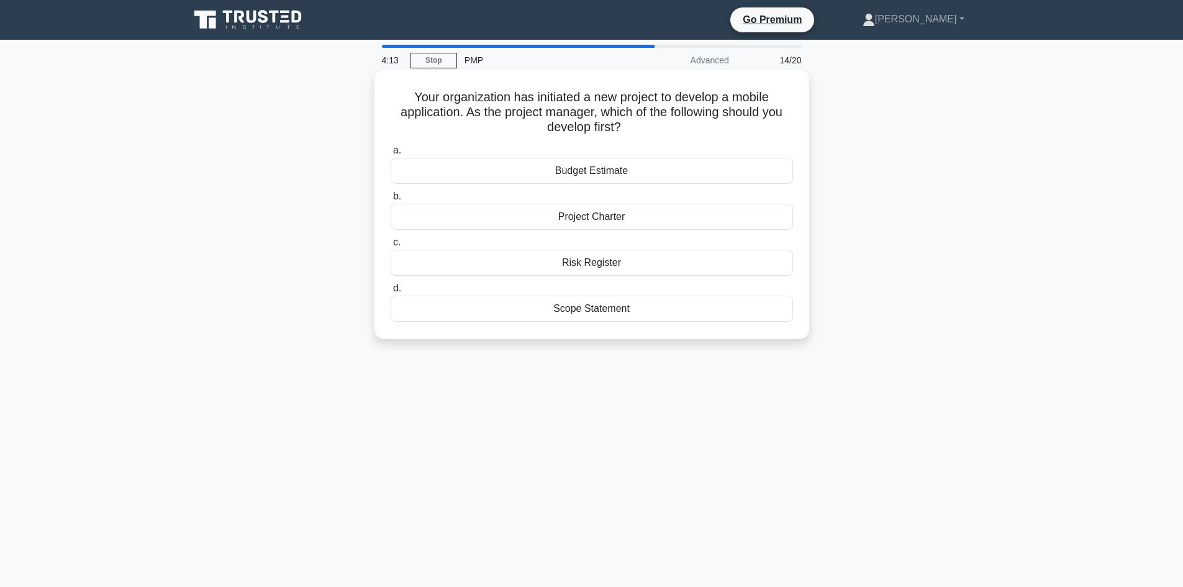
click at [622, 217] on div "Project Charter" at bounding box center [592, 217] width 403 height 26
click at [391, 201] on input "b. Project Charter" at bounding box center [391, 197] width 0 height 8
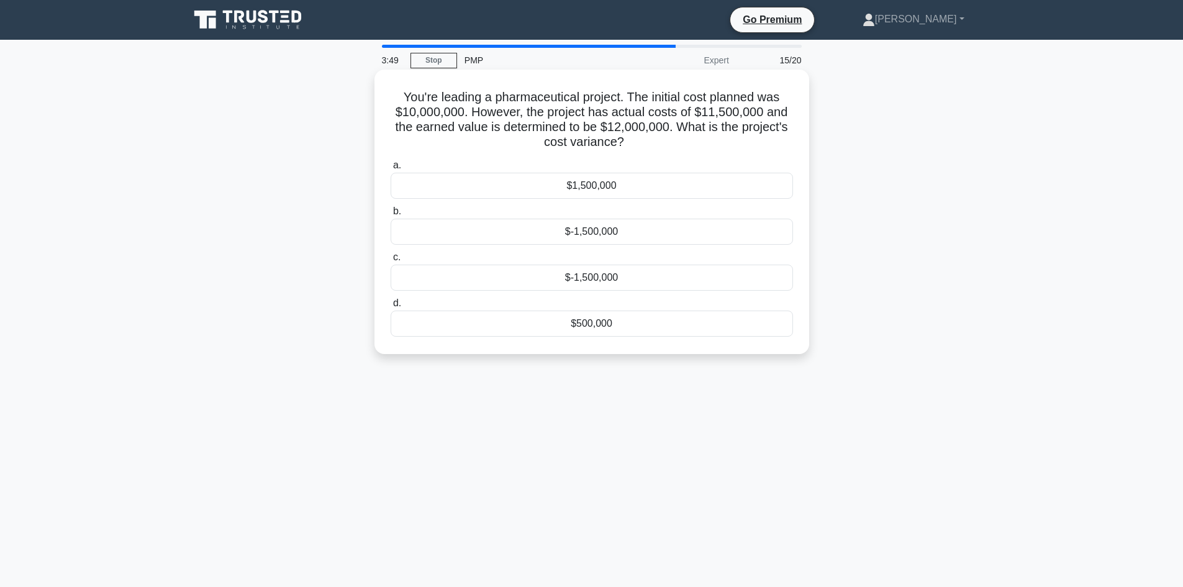
click at [639, 325] on div "$500,000" at bounding box center [592, 324] width 403 height 26
click at [391, 307] on input "d. $500,000" at bounding box center [391, 303] width 0 height 8
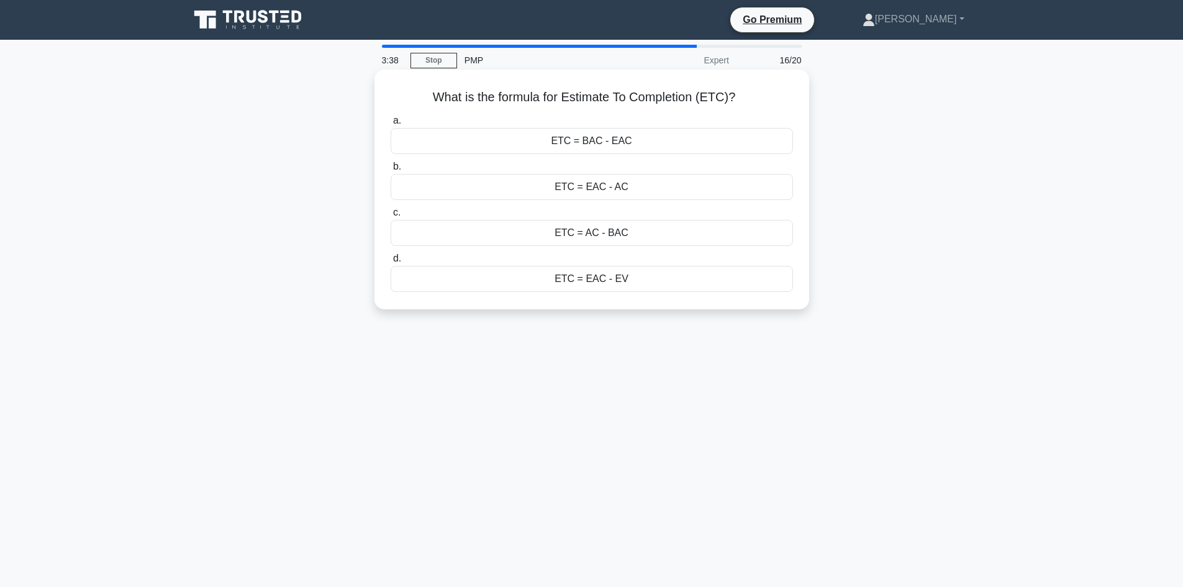
drag, startPoint x: 432, startPoint y: 98, endPoint x: 636, endPoint y: 279, distance: 273.3
click at [636, 279] on div "What is the formula for Estimate To Completion (ETC)? .spinner_0XTQ{transform-o…" at bounding box center [592, 190] width 425 height 230
copy div "What is the formula for Estimate To Completion (ETC)? .spinner_0XTQ{transform-o…"
click at [321, 225] on div "What is the formula for Estimate To Completion (ETC)? .spinner_0XTQ{transform-o…" at bounding box center [592, 200] width 820 height 255
click at [627, 192] on div "ETC = EAC - AC" at bounding box center [592, 187] width 403 height 26
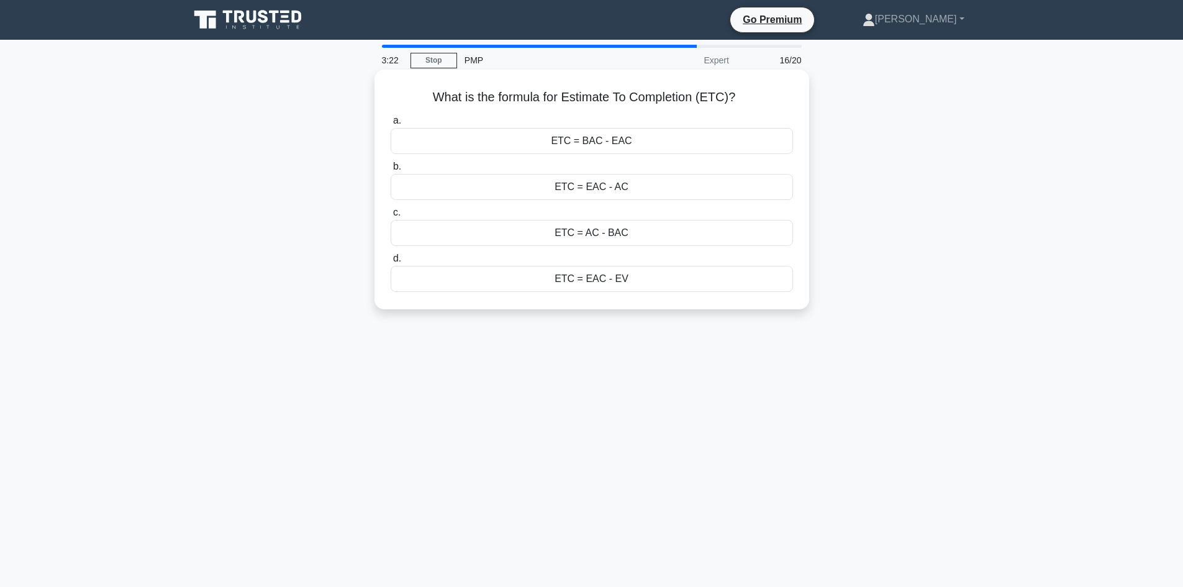
click at [391, 171] on input "b. ETC = EAC - AC" at bounding box center [391, 167] width 0 height 8
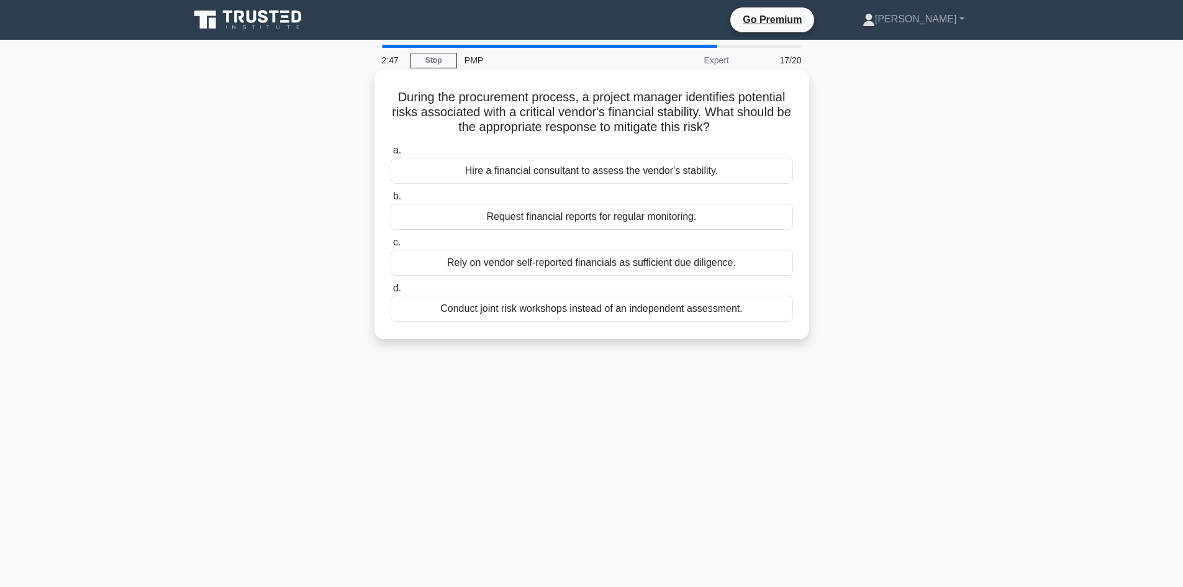
click at [603, 307] on div "Conduct joint risk workshops instead of an independent assessment." at bounding box center [592, 309] width 403 height 26
click at [391, 293] on input "d. Conduct joint risk workshops instead of an independent assessment." at bounding box center [391, 289] width 0 height 8
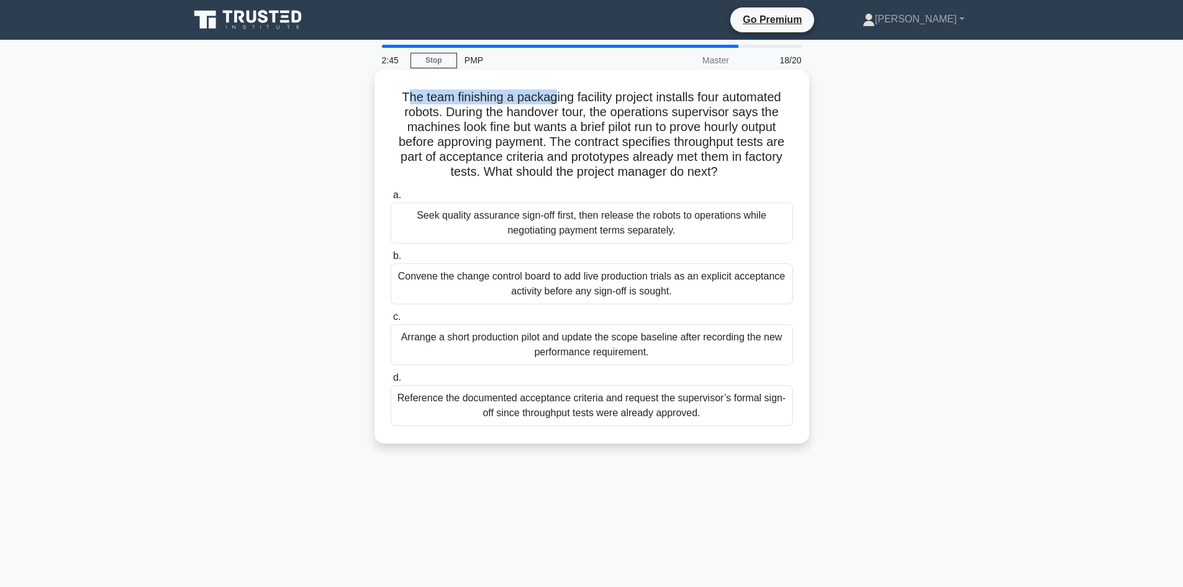
drag, startPoint x: 403, startPoint y: 100, endPoint x: 567, endPoint y: 99, distance: 164.0
click at [567, 99] on h5 "The team finishing a packaging facility project installs four automated robots.…" at bounding box center [591, 134] width 405 height 91
drag, startPoint x: 680, startPoint y: 113, endPoint x: 723, endPoint y: 112, distance: 43.5
click at [723, 112] on h5 "The team finishing a packaging facility project installs four automated robots.…" at bounding box center [591, 134] width 405 height 91
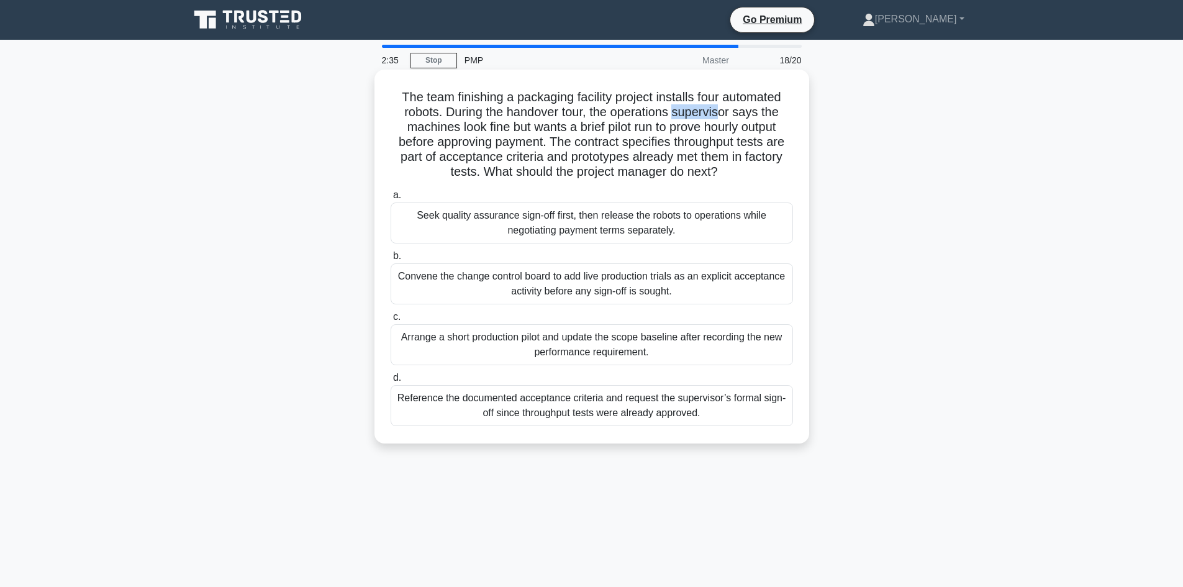
click at [723, 112] on h5 "The team finishing a packaging facility project installs four automated robots.…" at bounding box center [591, 134] width 405 height 91
drag, startPoint x: 623, startPoint y: 145, endPoint x: 714, endPoint y: 145, distance: 91.3
click at [714, 145] on h5 "The team finishing a packaging facility project installs four automated robots.…" at bounding box center [591, 134] width 405 height 91
drag, startPoint x: 474, startPoint y: 157, endPoint x: 511, endPoint y: 157, distance: 37.3
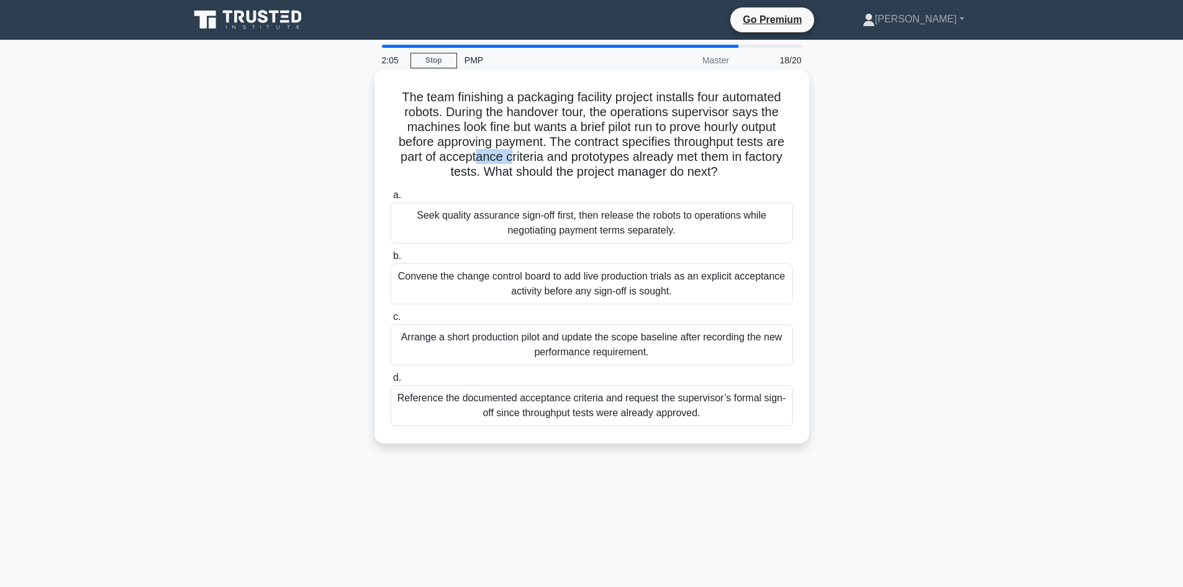
click at [511, 157] on h5 "The team finishing a packaging facility project installs four automated robots.…" at bounding box center [591, 134] width 405 height 91
drag, startPoint x: 505, startPoint y: 174, endPoint x: 586, endPoint y: 174, distance: 80.8
click at [586, 174] on h5 "The team finishing a packaging facility project installs four automated robots.…" at bounding box center [591, 134] width 405 height 91
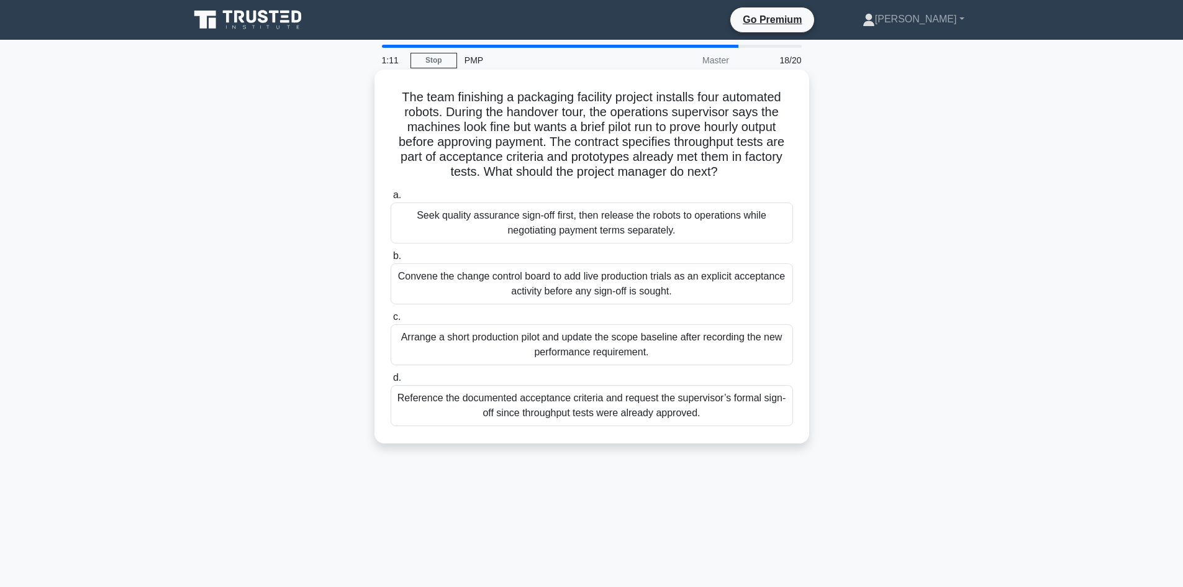
click at [570, 288] on div "Convene the change control board to add live production trials as an explicit a…" at bounding box center [592, 283] width 403 height 41
click at [391, 260] on input "b. Convene the change control board to add live production trials as an explici…" at bounding box center [391, 256] width 0 height 8
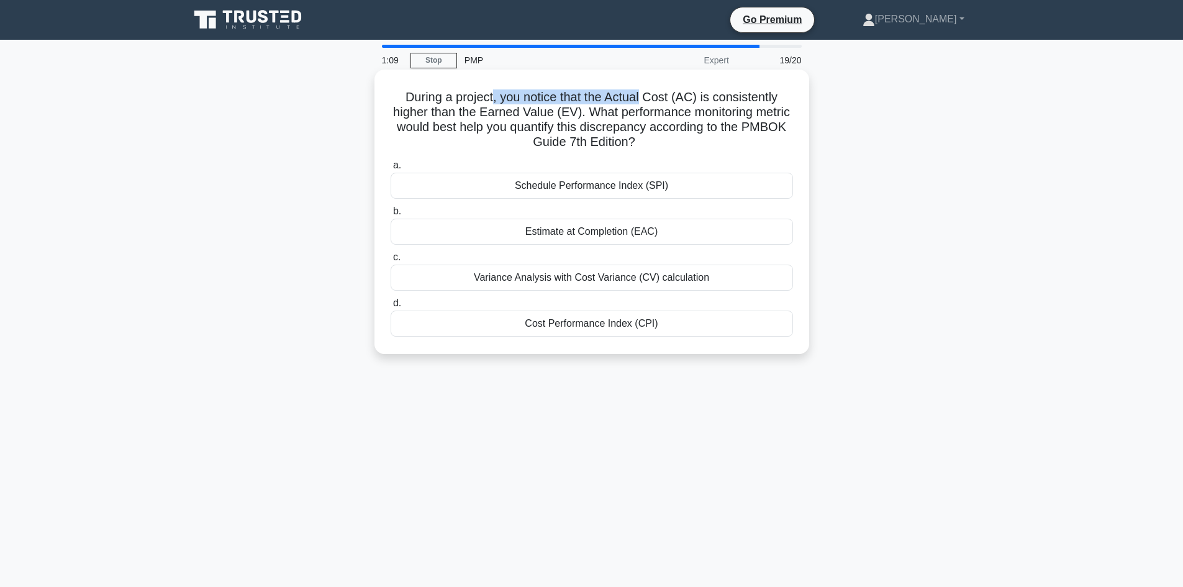
drag, startPoint x: 544, startPoint y: 98, endPoint x: 644, endPoint y: 99, distance: 100.0
click at [644, 99] on h5 "During a project, you notice that the Actual Cost (AC) is consistently higher t…" at bounding box center [591, 119] width 405 height 61
click at [585, 276] on div "Variance Analysis with Cost Variance (CV) calculation" at bounding box center [592, 278] width 403 height 26
click at [391, 262] on input "c. Variance Analysis with Cost Variance (CV) calculation" at bounding box center [391, 257] width 0 height 8
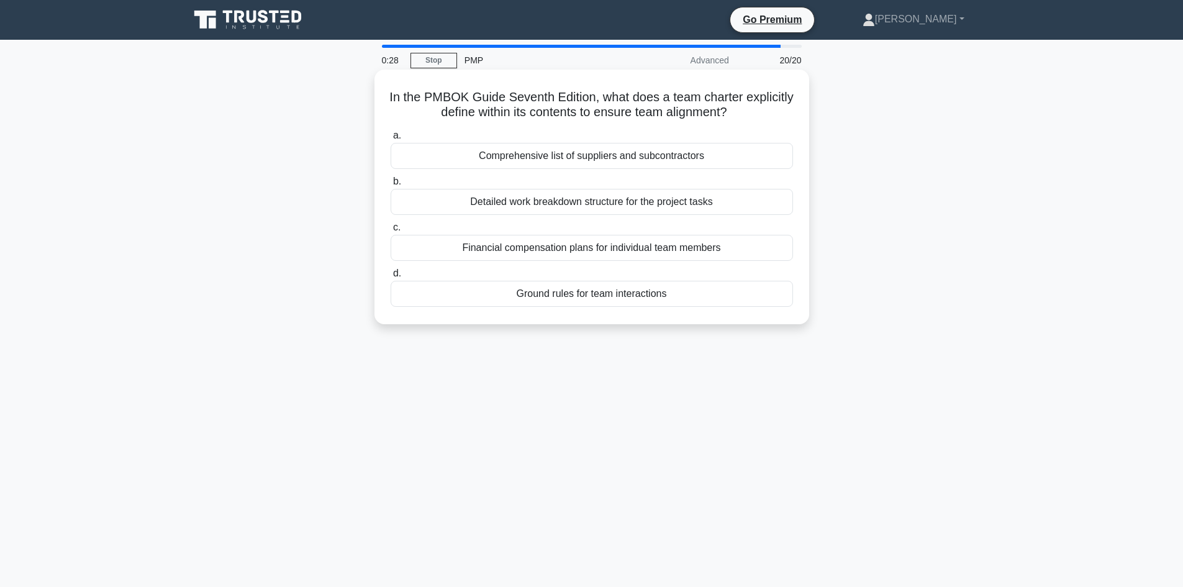
click at [600, 298] on div "Ground rules for team interactions" at bounding box center [592, 294] width 403 height 26
click at [391, 278] on input "d. Ground rules for team interactions" at bounding box center [391, 274] width 0 height 8
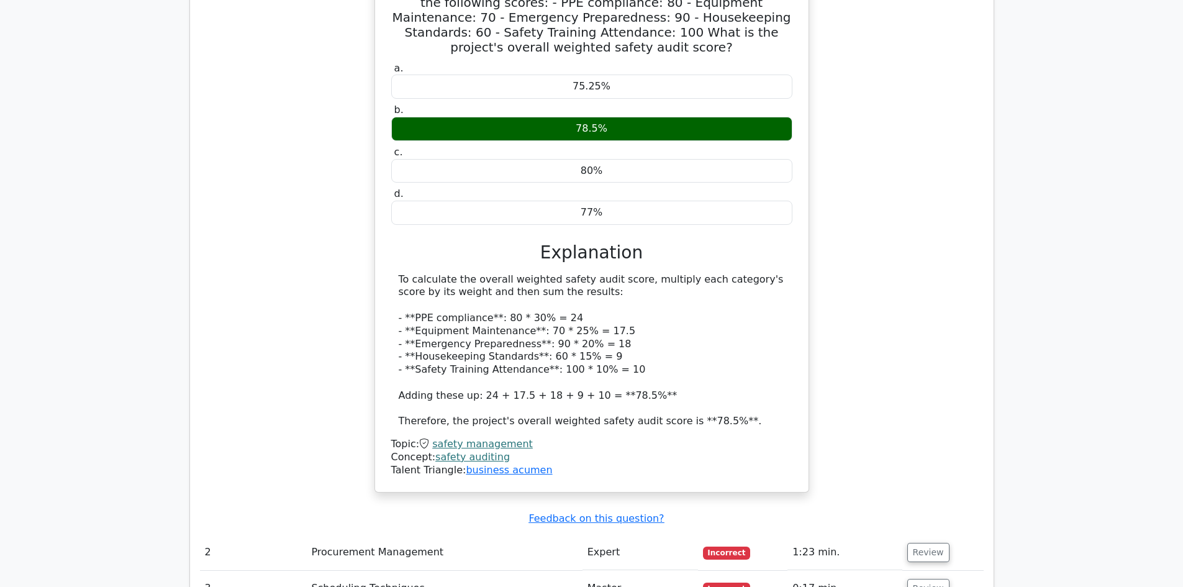
scroll to position [1677, 0]
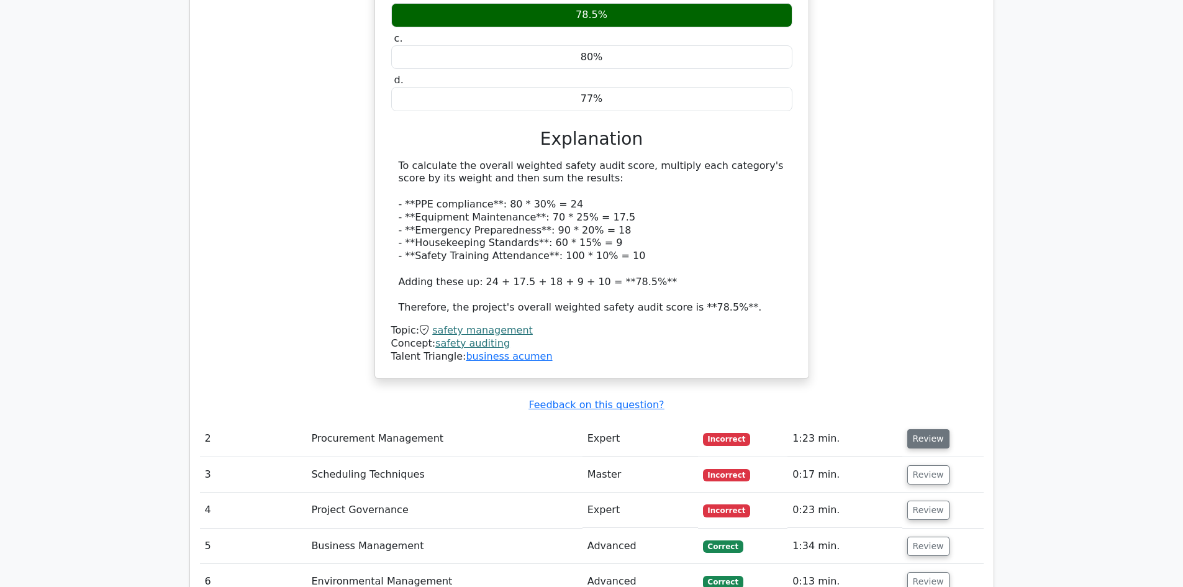
click at [936, 429] on button "Review" at bounding box center [929, 438] width 42 height 19
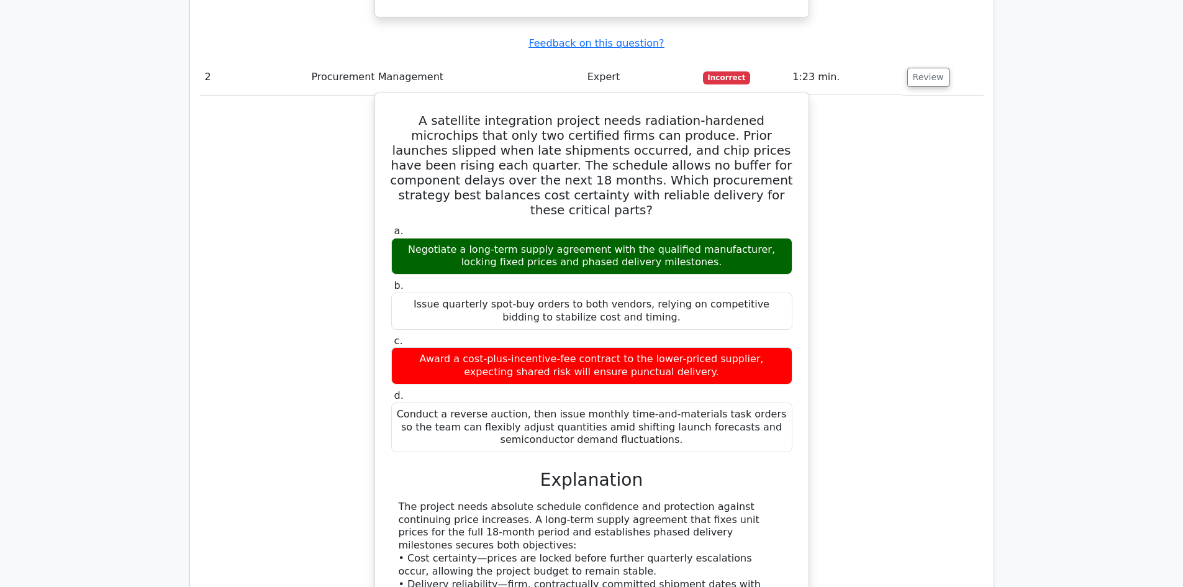
scroll to position [2112, 0]
